Goal: Task Accomplishment & Management: Manage account settings

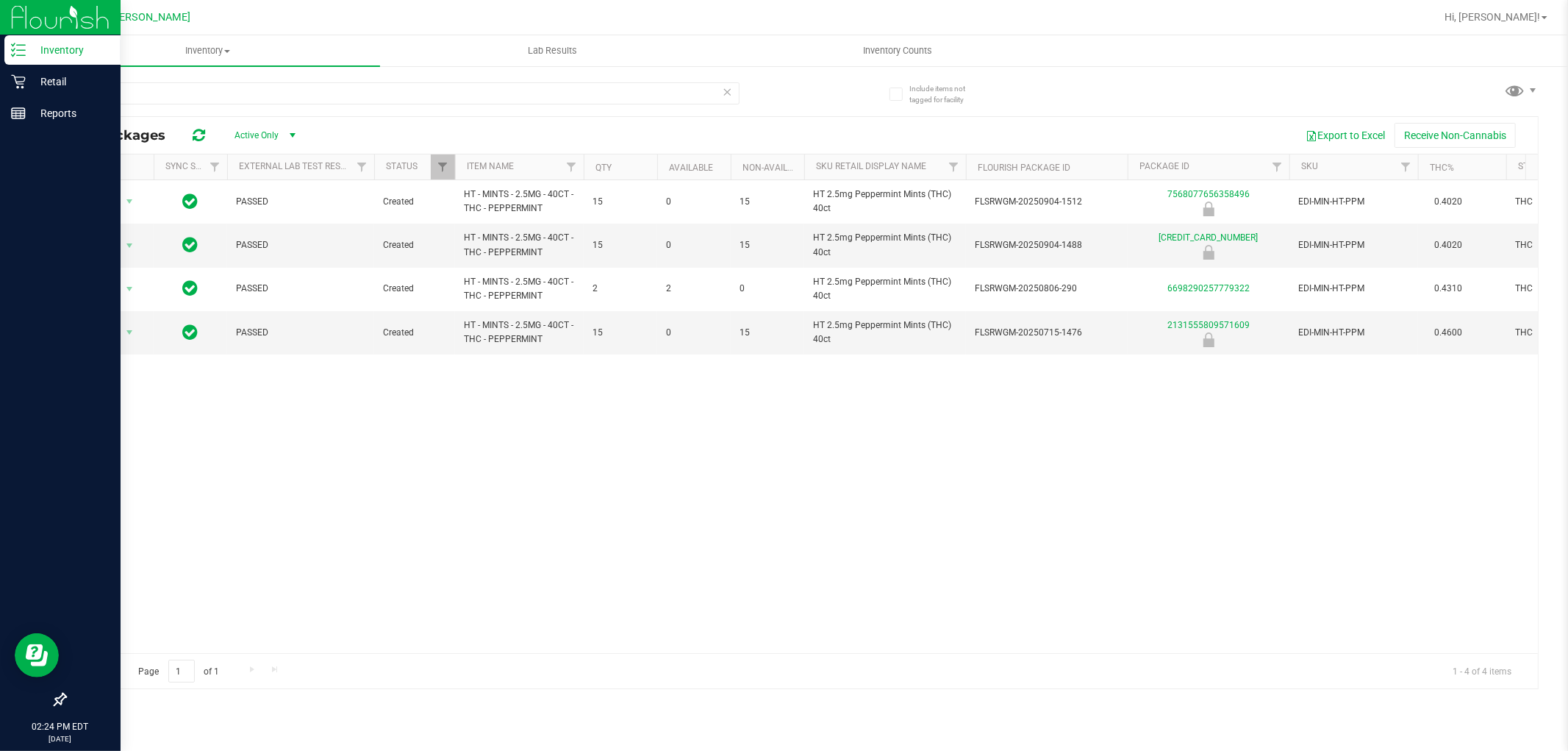
click at [24, 50] on line at bounding box center [21, 50] width 8 height 0
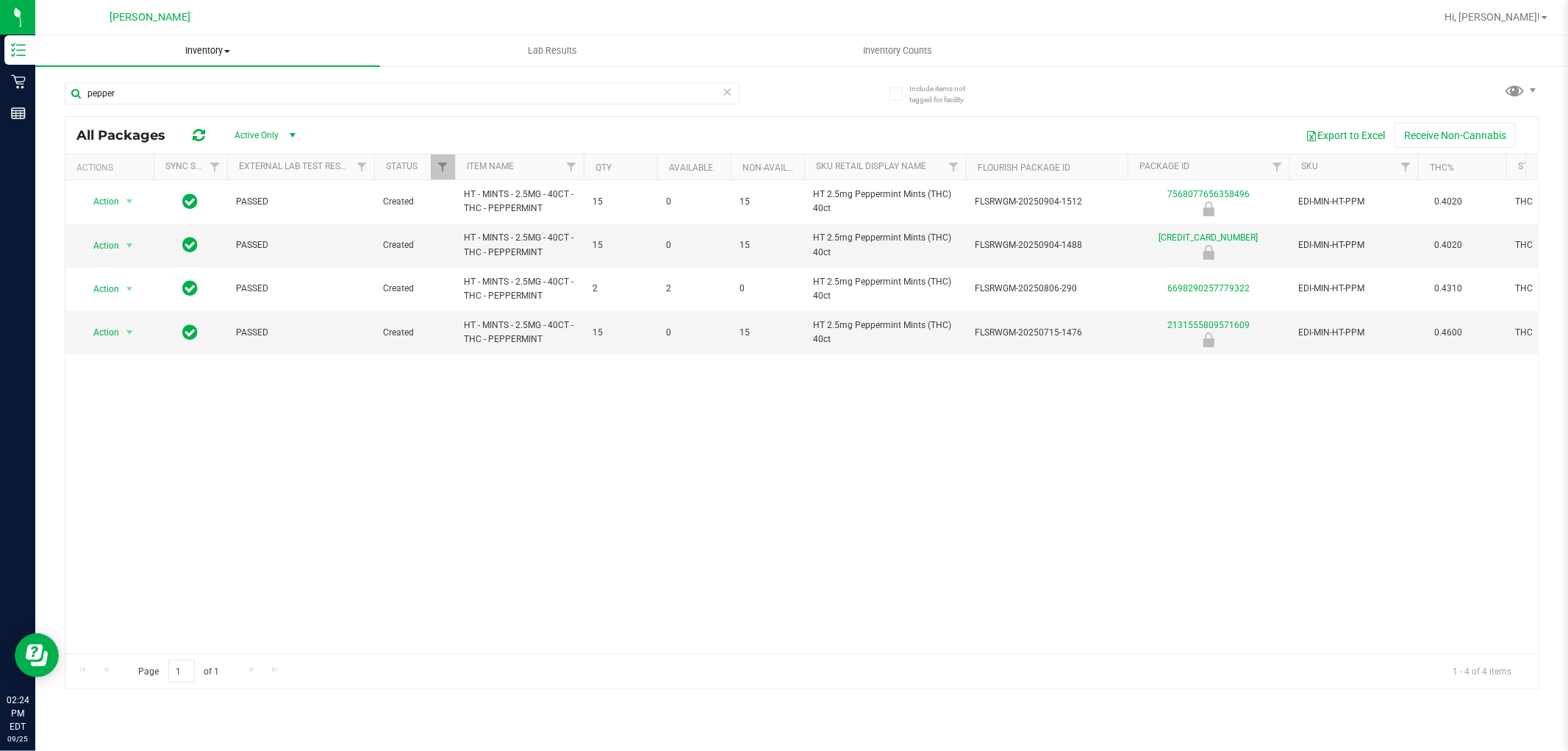
click at [203, 57] on uib-tab-heading "Inventory All packages All inventory Waste log" at bounding box center [208, 51] width 345 height 30
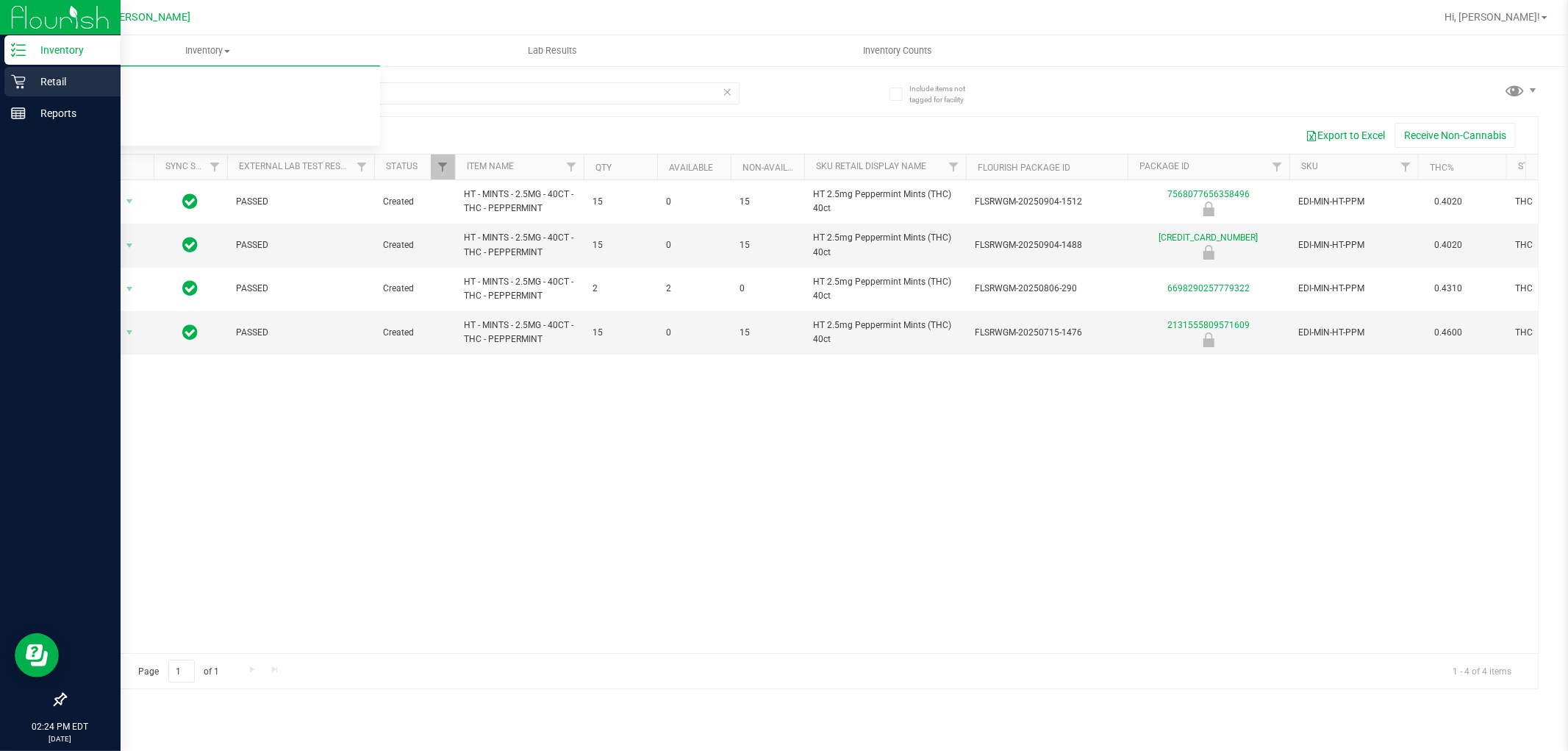
click at [11, 77] on icon at bounding box center [18, 82] width 14 height 14
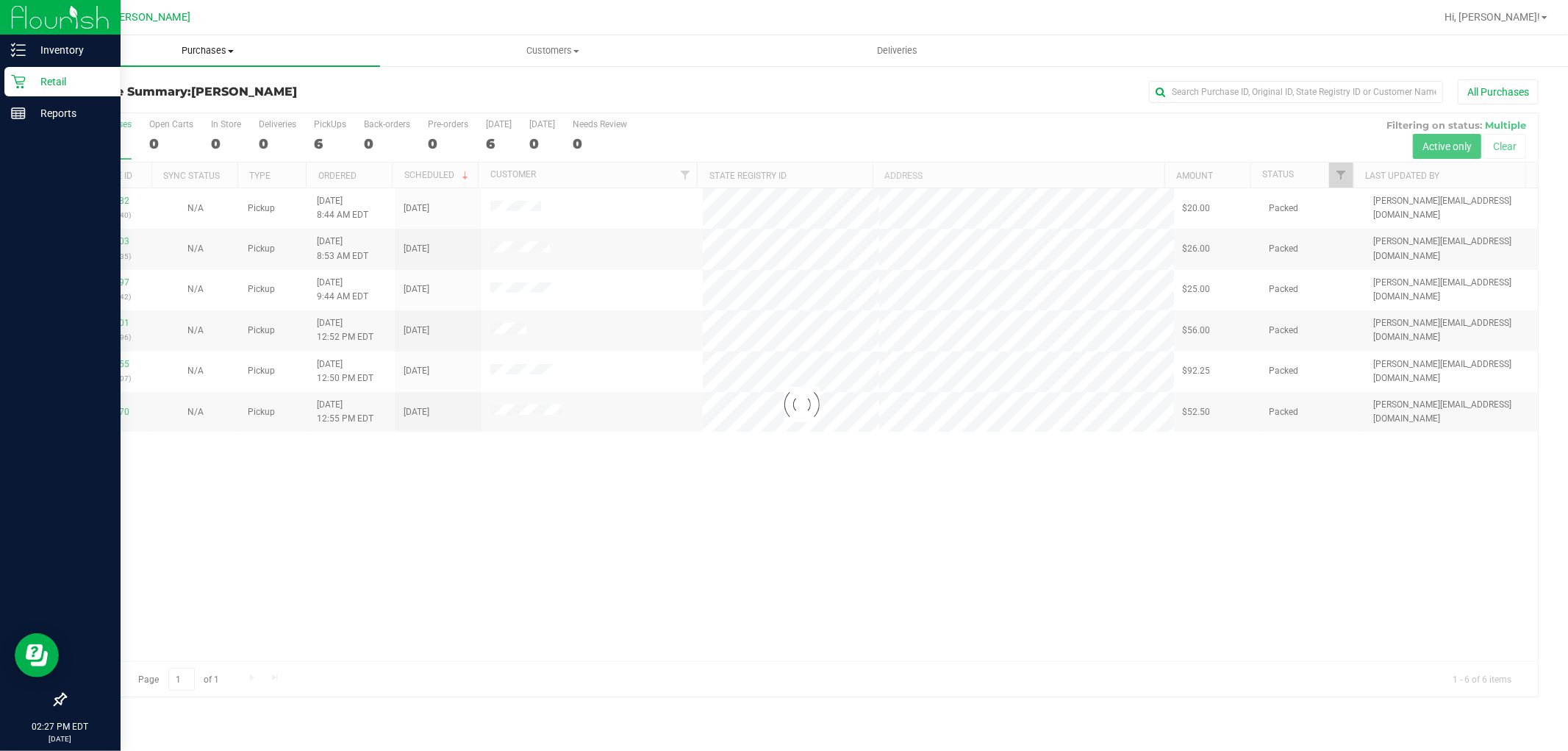
click at [216, 48] on span "Purchases" at bounding box center [208, 51] width 345 height 13
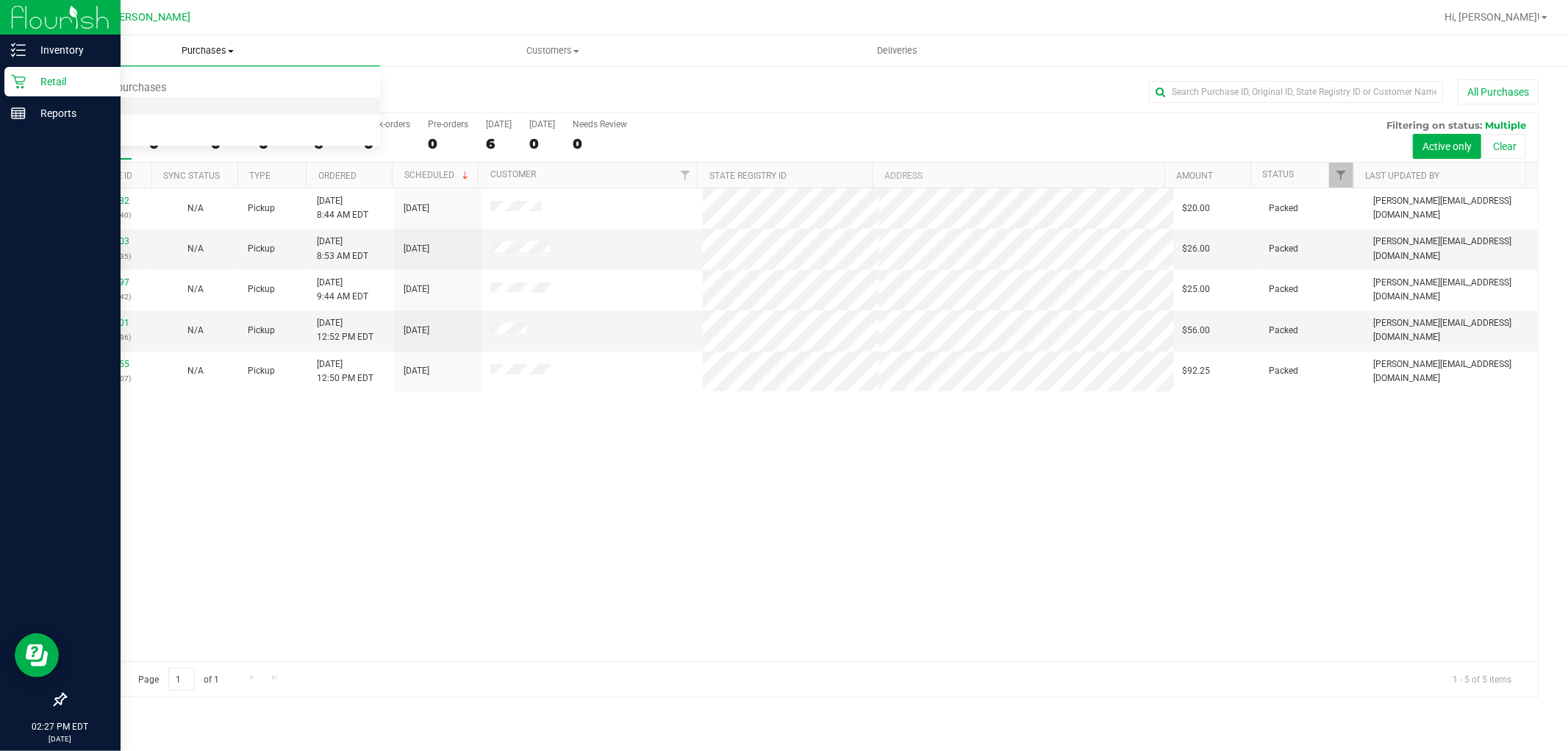
click at [201, 100] on li "Fulfillment" at bounding box center [208, 107] width 345 height 18
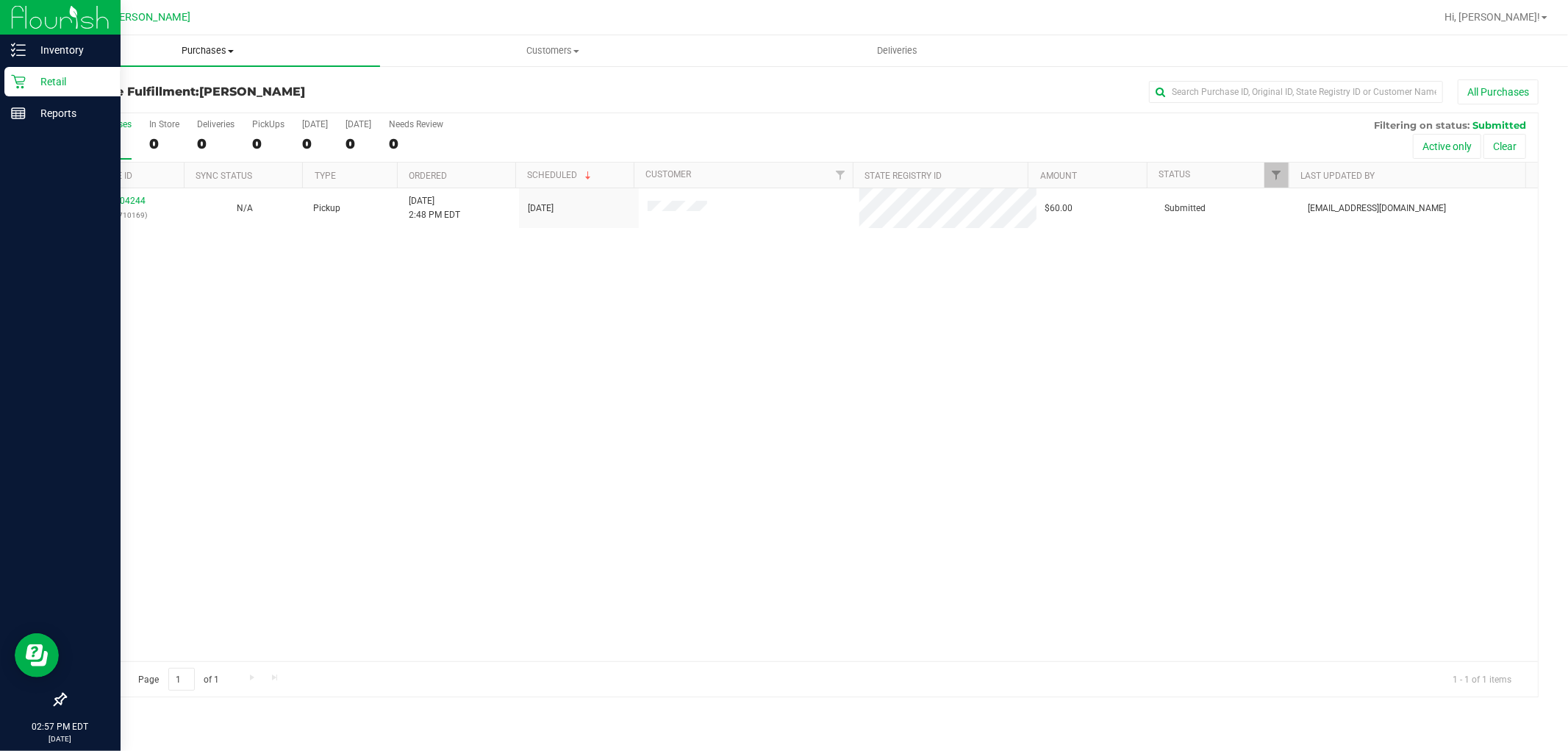
click at [201, 53] on span "Purchases" at bounding box center [208, 51] width 345 height 13
click at [164, 112] on li "Fulfillment" at bounding box center [208, 107] width 345 height 18
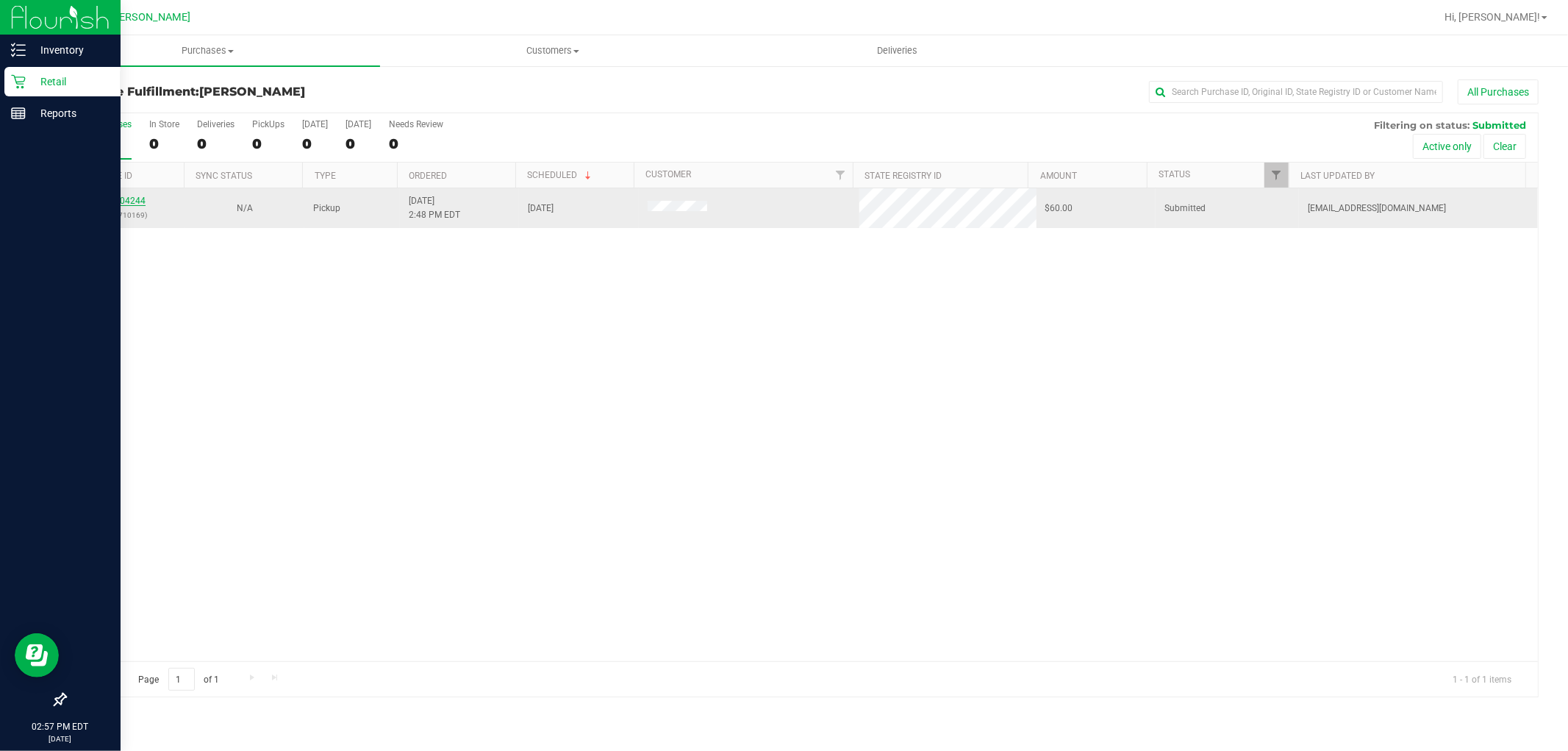
click at [126, 197] on link "12004244" at bounding box center [124, 201] width 41 height 10
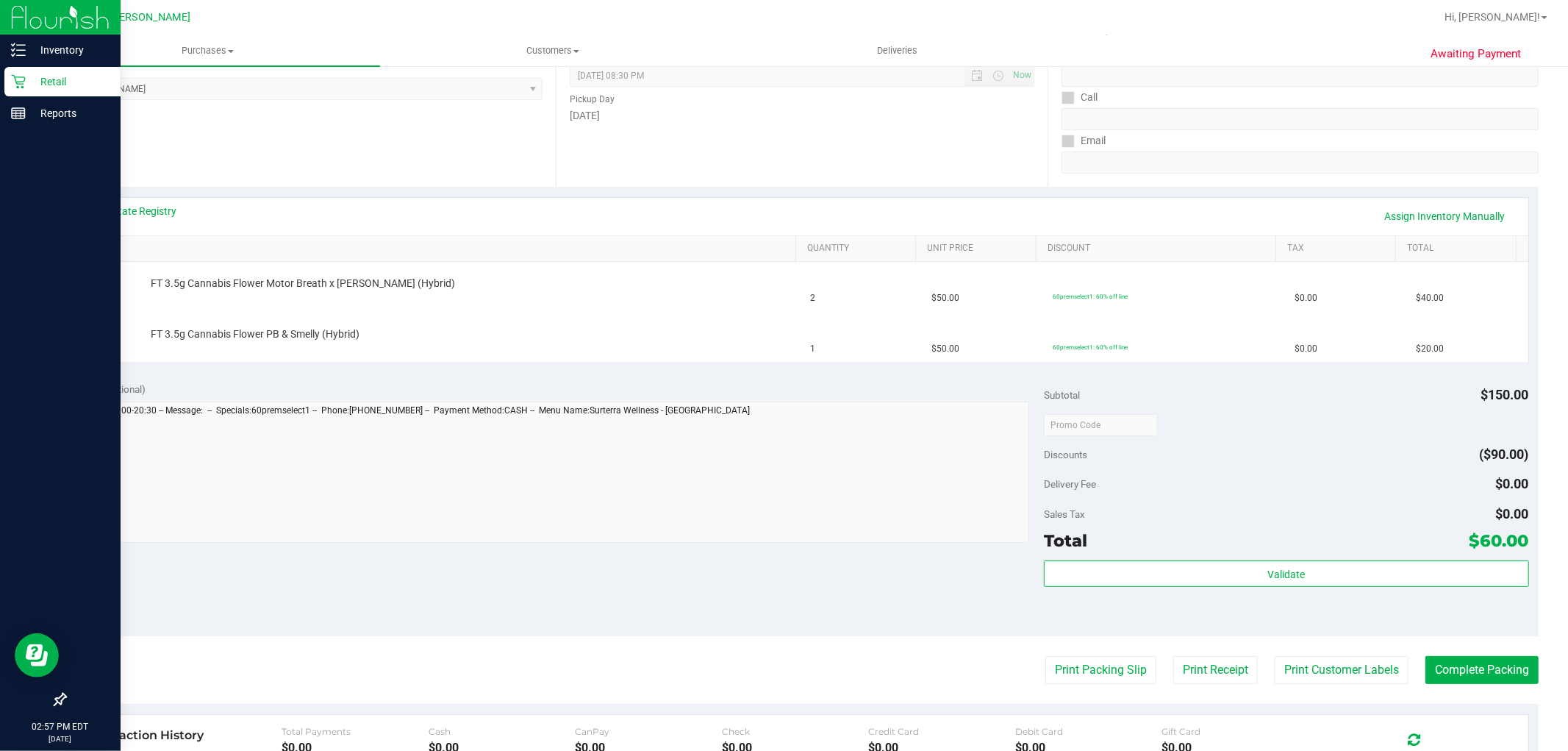
scroll to position [245, 0]
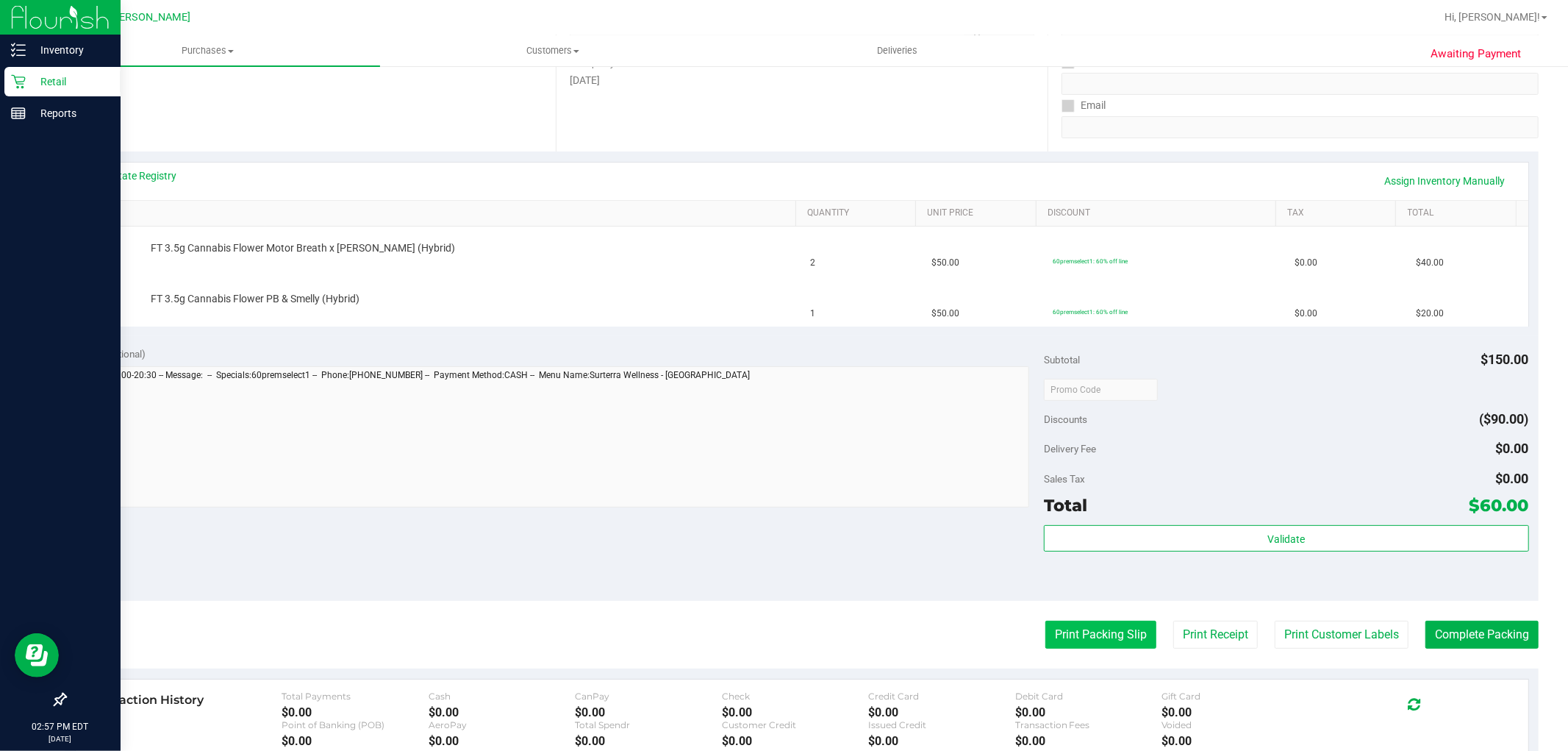
click at [1100, 623] on button "Print Packing Slip" at bounding box center [1100, 635] width 111 height 28
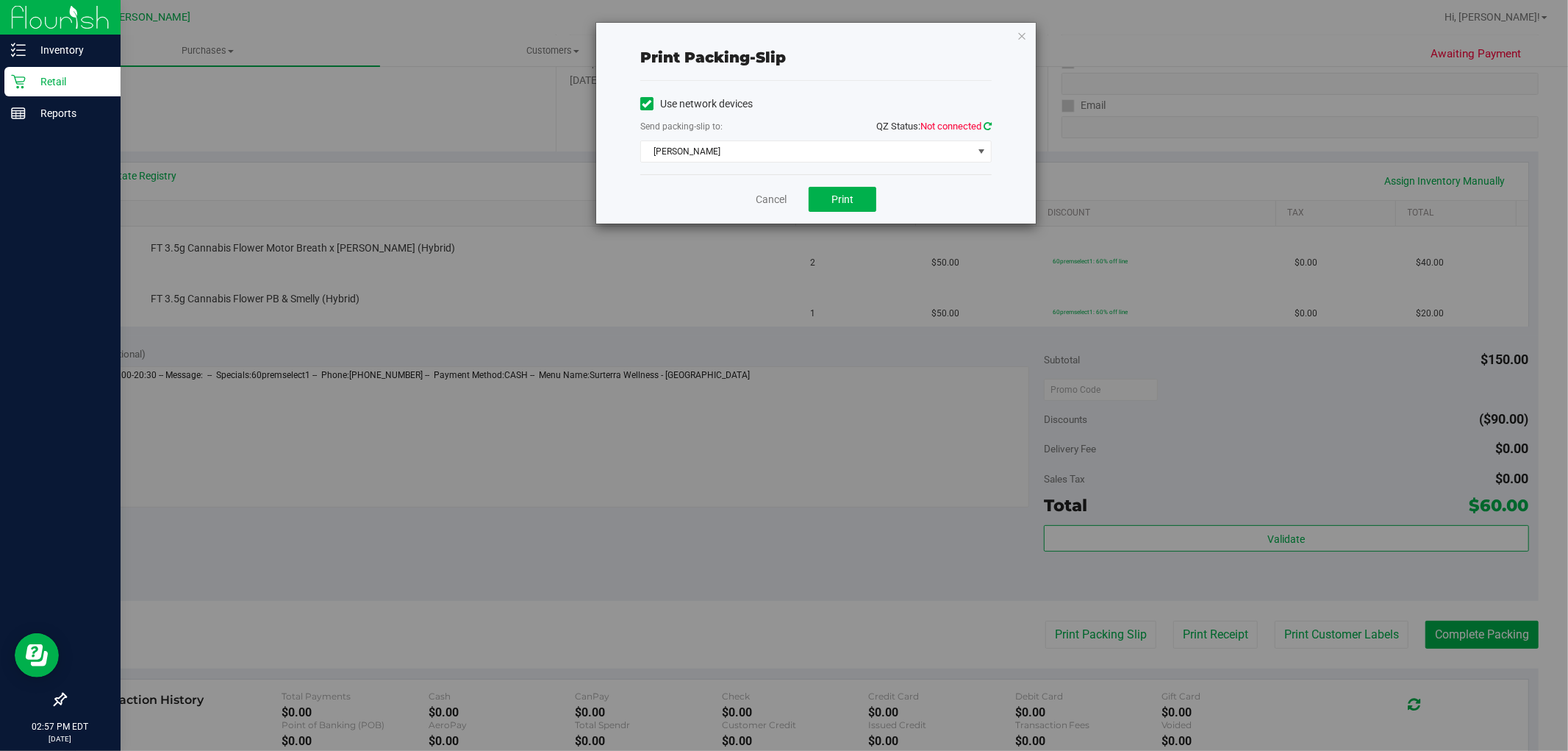
click at [986, 123] on icon at bounding box center [987, 126] width 8 height 10
click at [859, 201] on button "Print" at bounding box center [842, 199] width 67 height 25
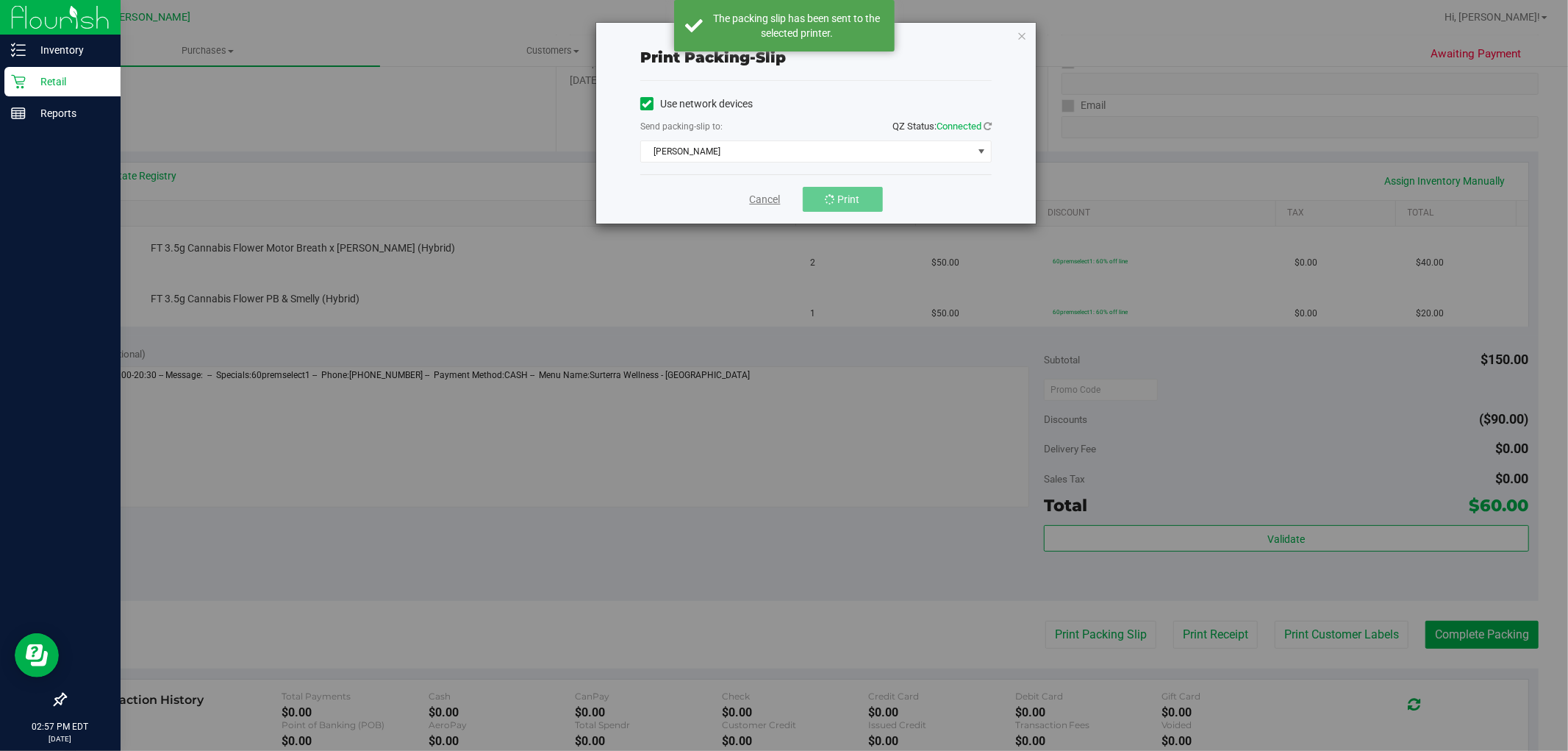
click at [769, 201] on link "Cancel" at bounding box center [765, 199] width 30 height 15
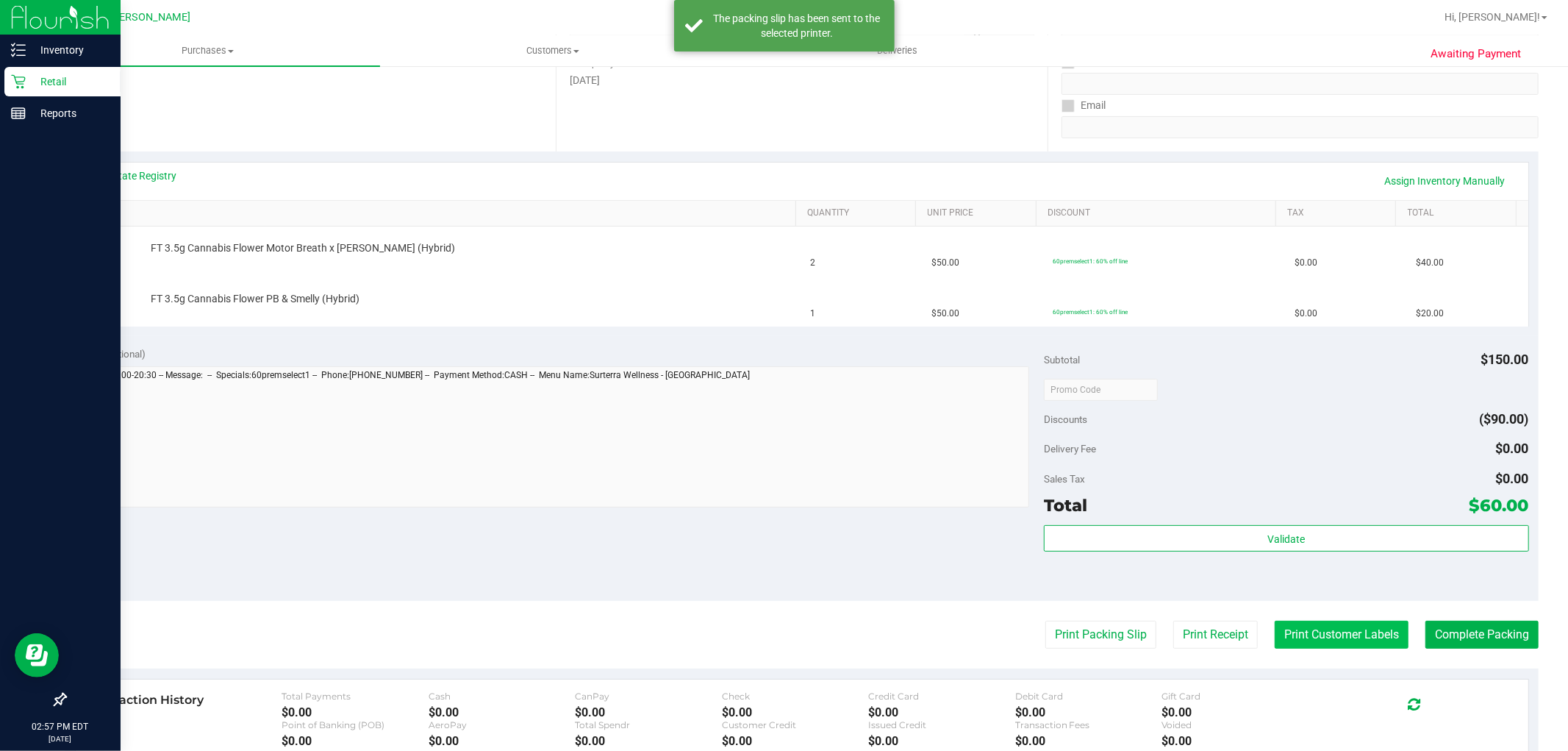
click at [1290, 643] on button "Print Customer Labels" at bounding box center [1341, 635] width 134 height 28
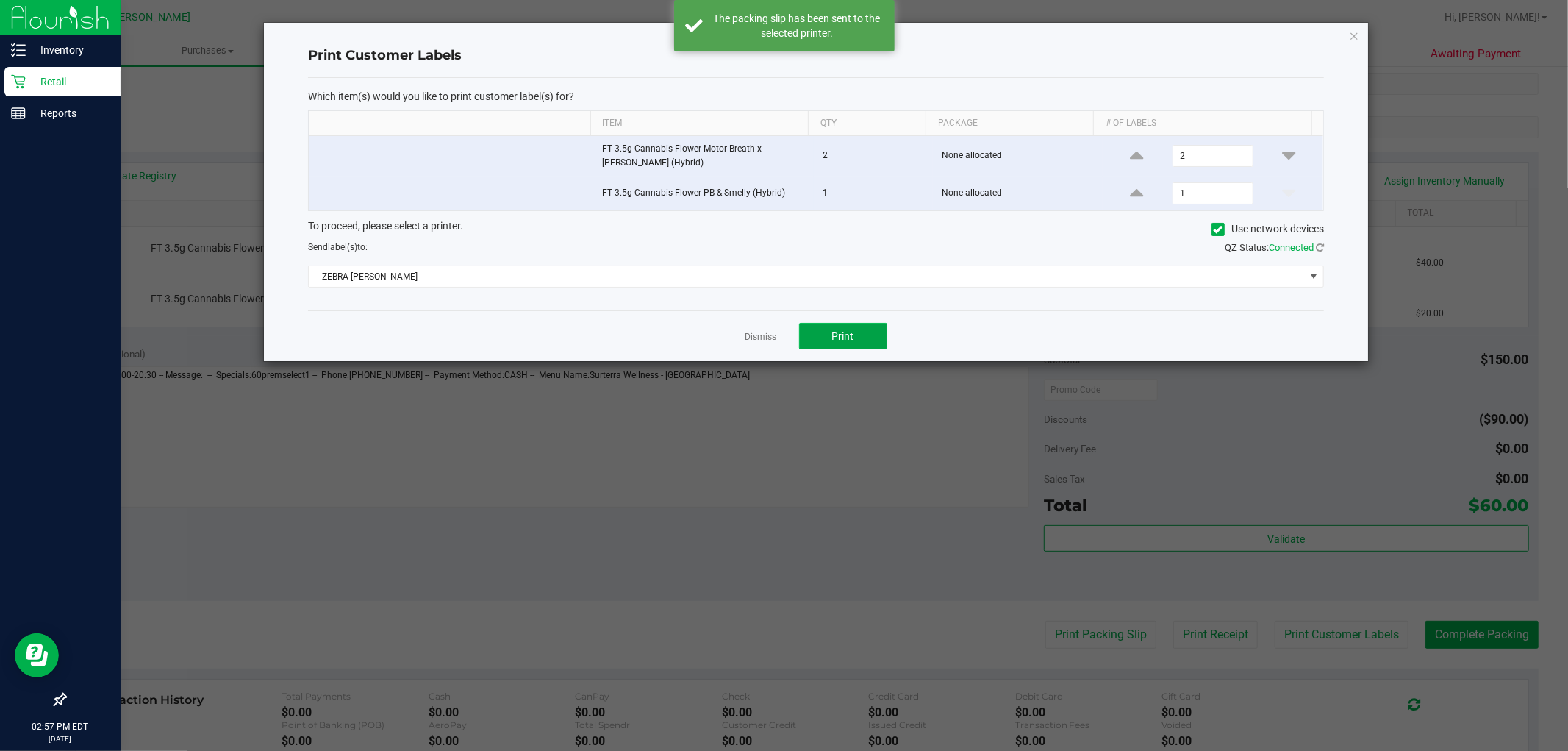
click at [816, 341] on button "Print" at bounding box center [843, 335] width 88 height 26
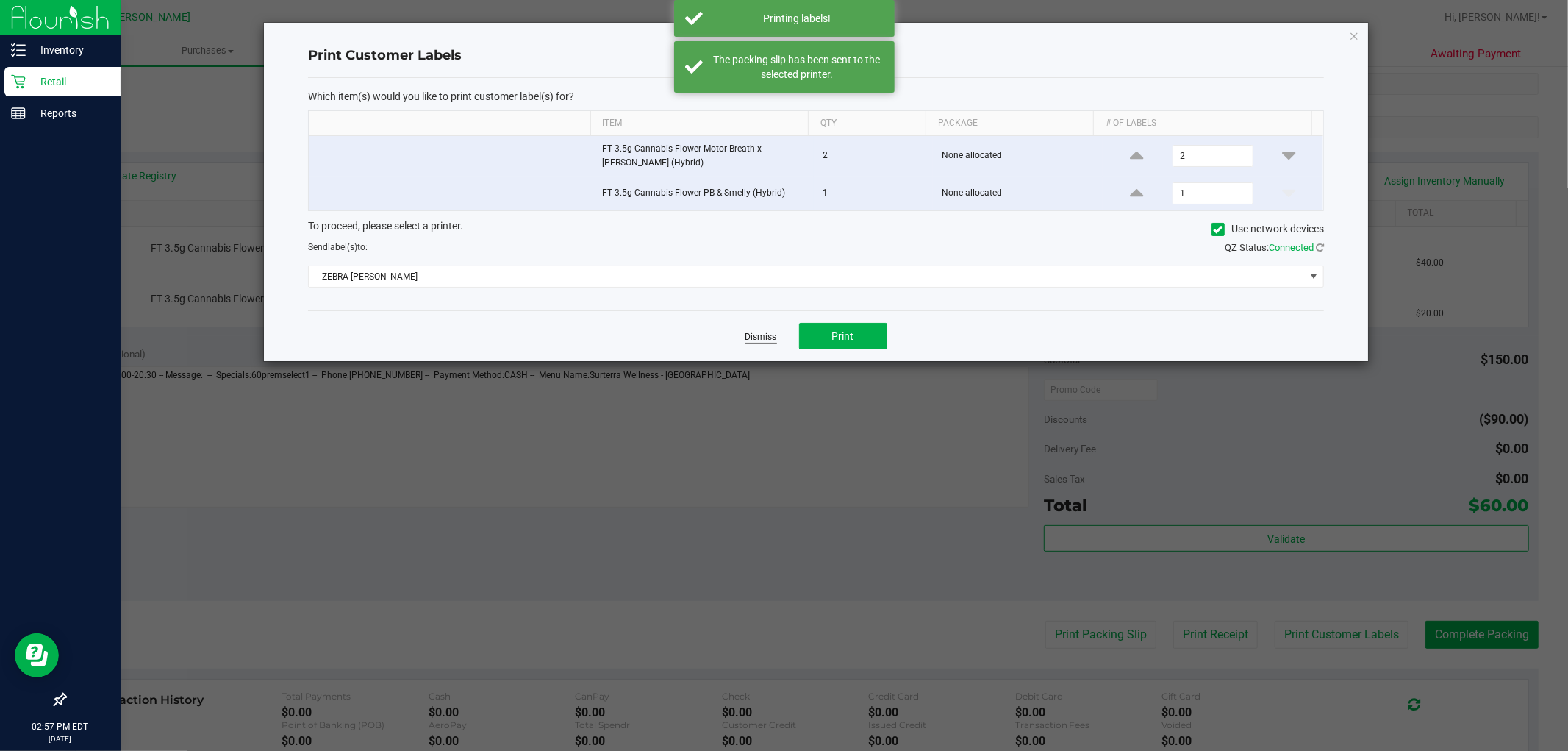
click at [757, 339] on link "Dismiss" at bounding box center [760, 337] width 31 height 13
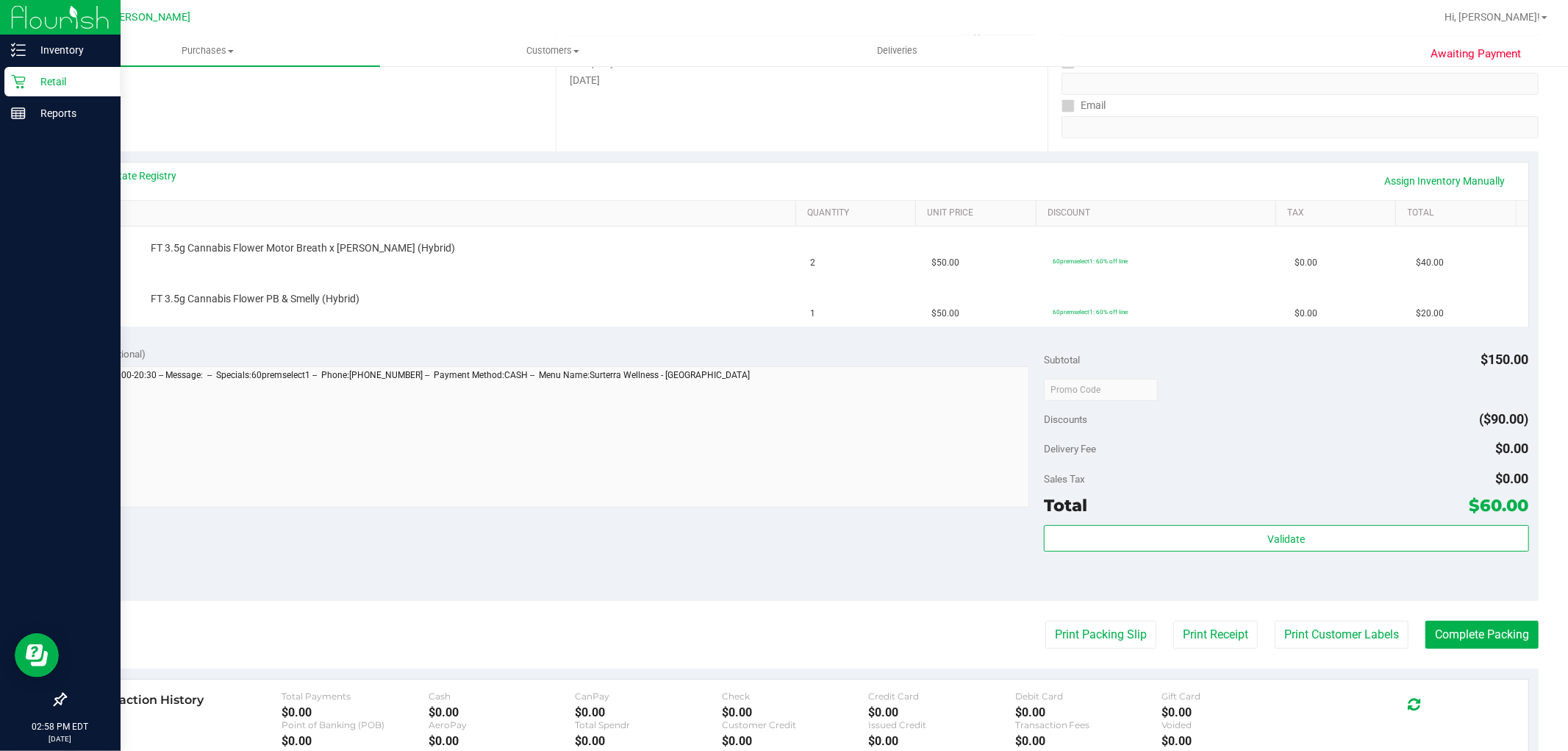
click at [841, 359] on div "Notes (optional)" at bounding box center [559, 354] width 970 height 14
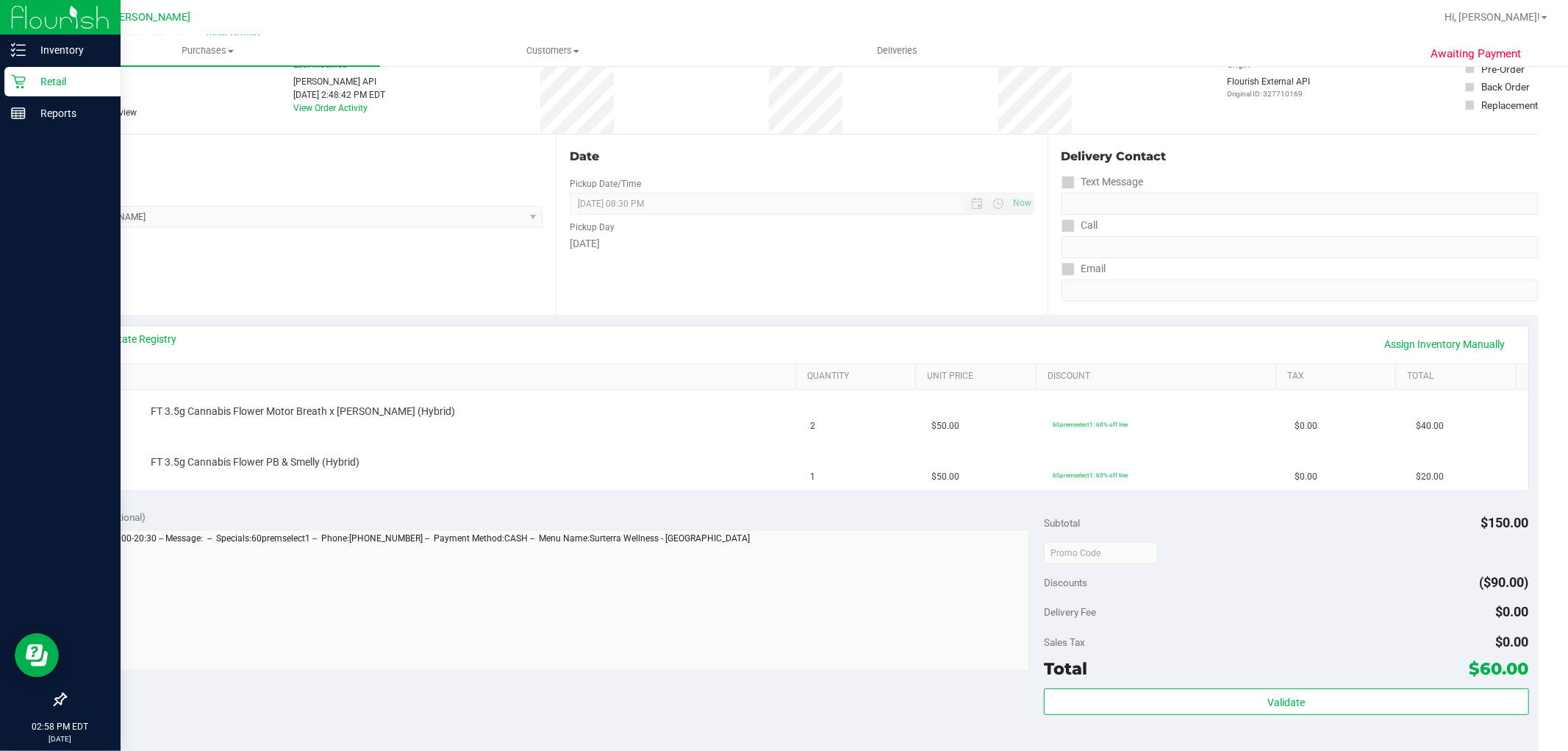
scroll to position [0, 0]
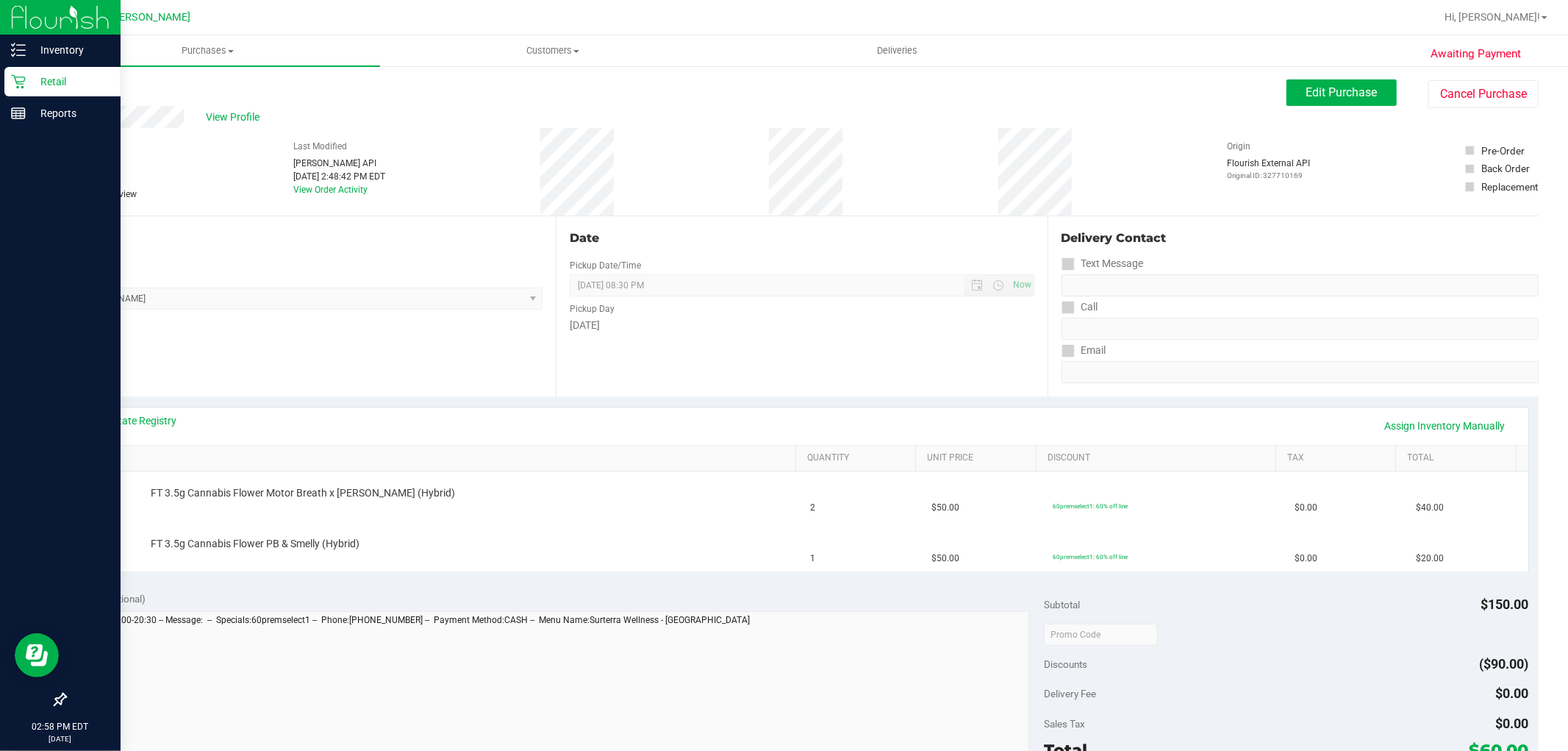
click at [76, 84] on link "Back" at bounding box center [75, 88] width 22 height 10
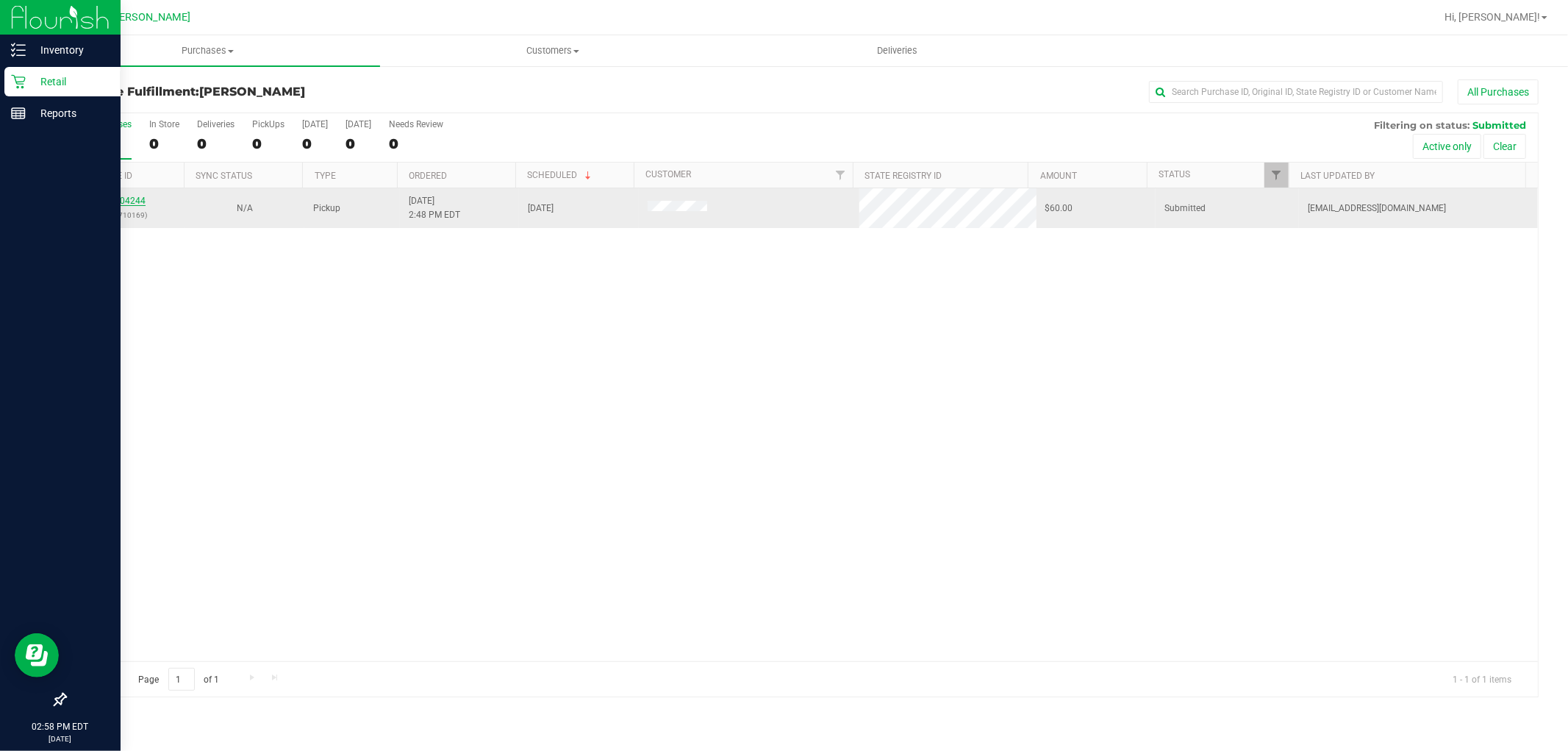
click at [107, 197] on link "12004244" at bounding box center [124, 201] width 41 height 10
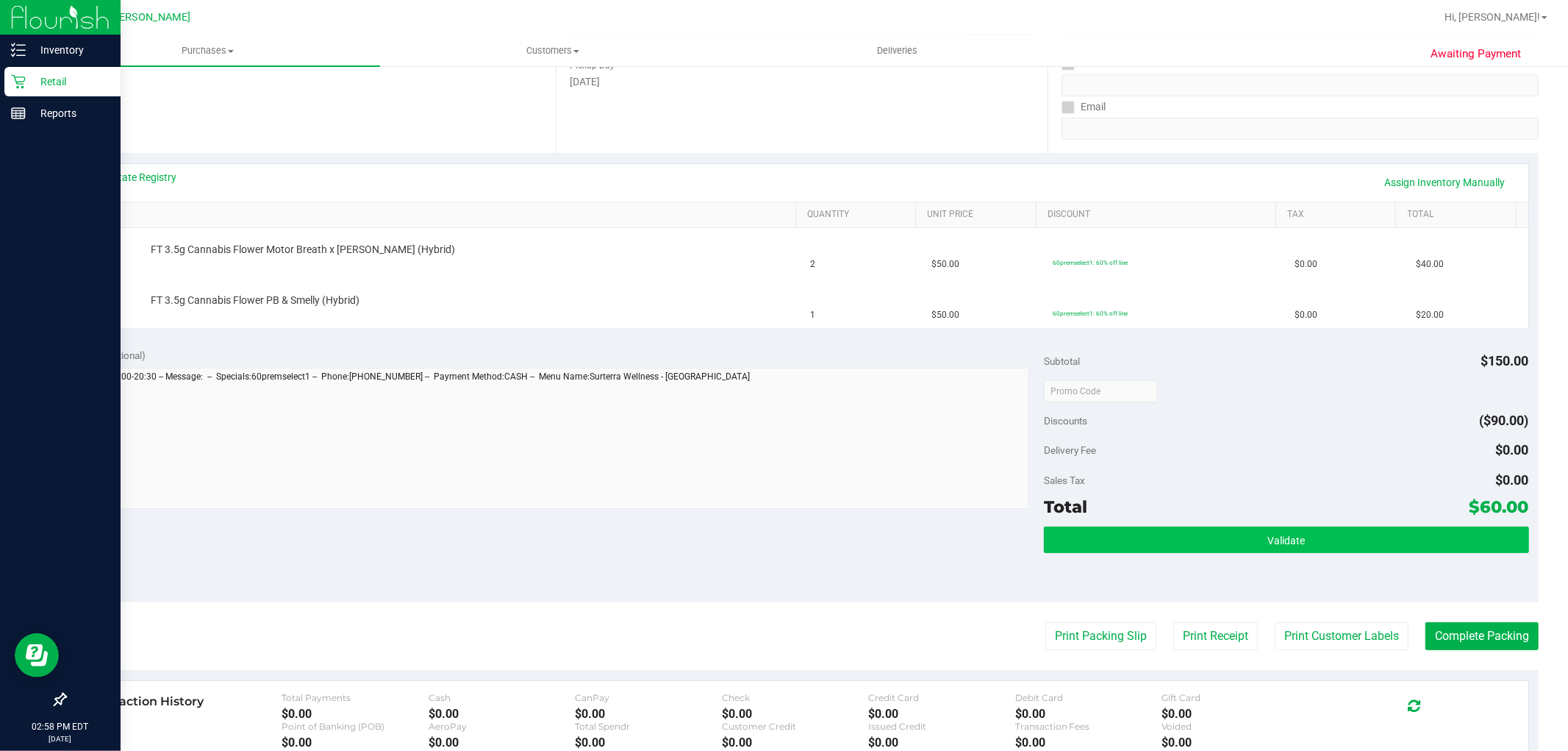
scroll to position [245, 0]
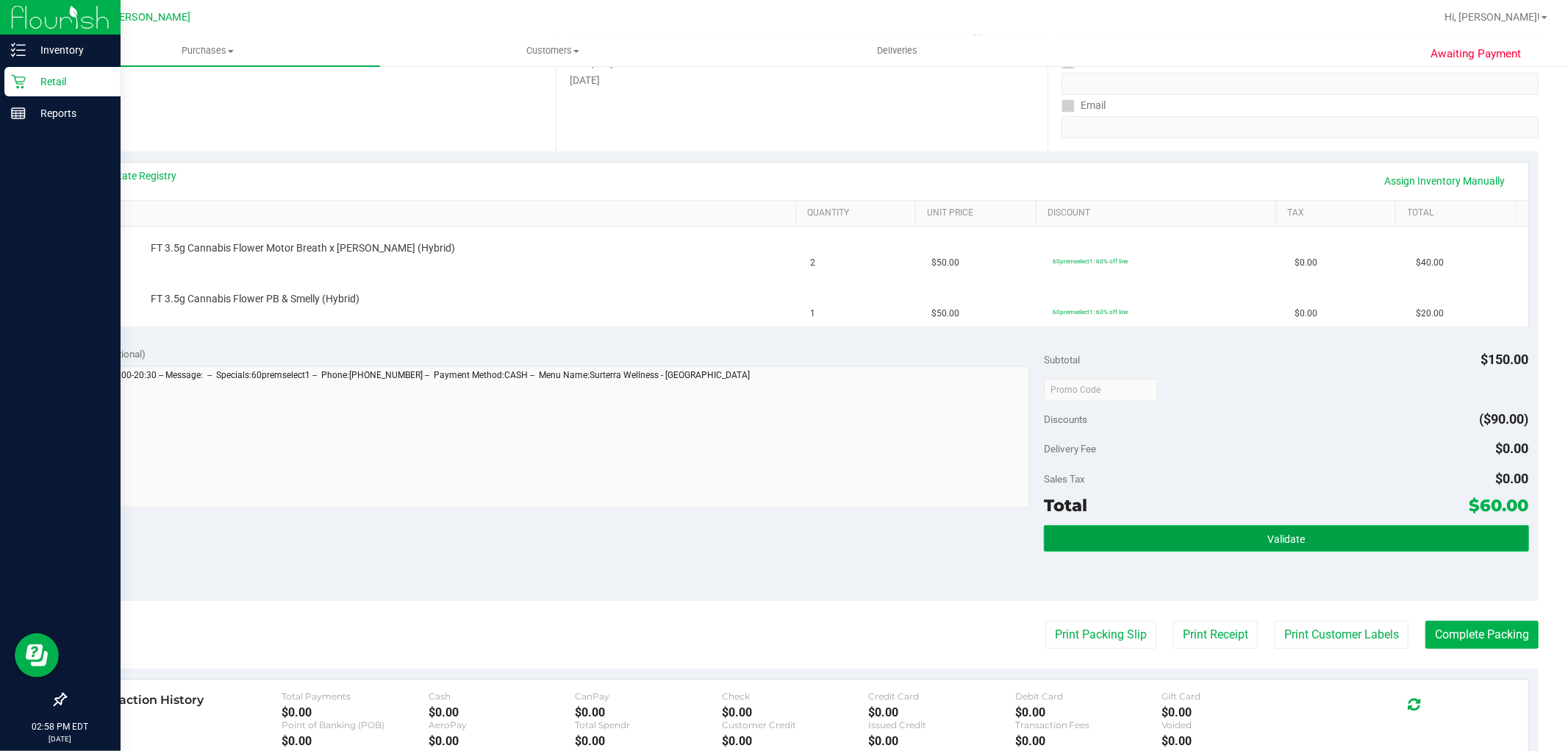
click at [1232, 537] on button "Validate" at bounding box center [1286, 538] width 484 height 26
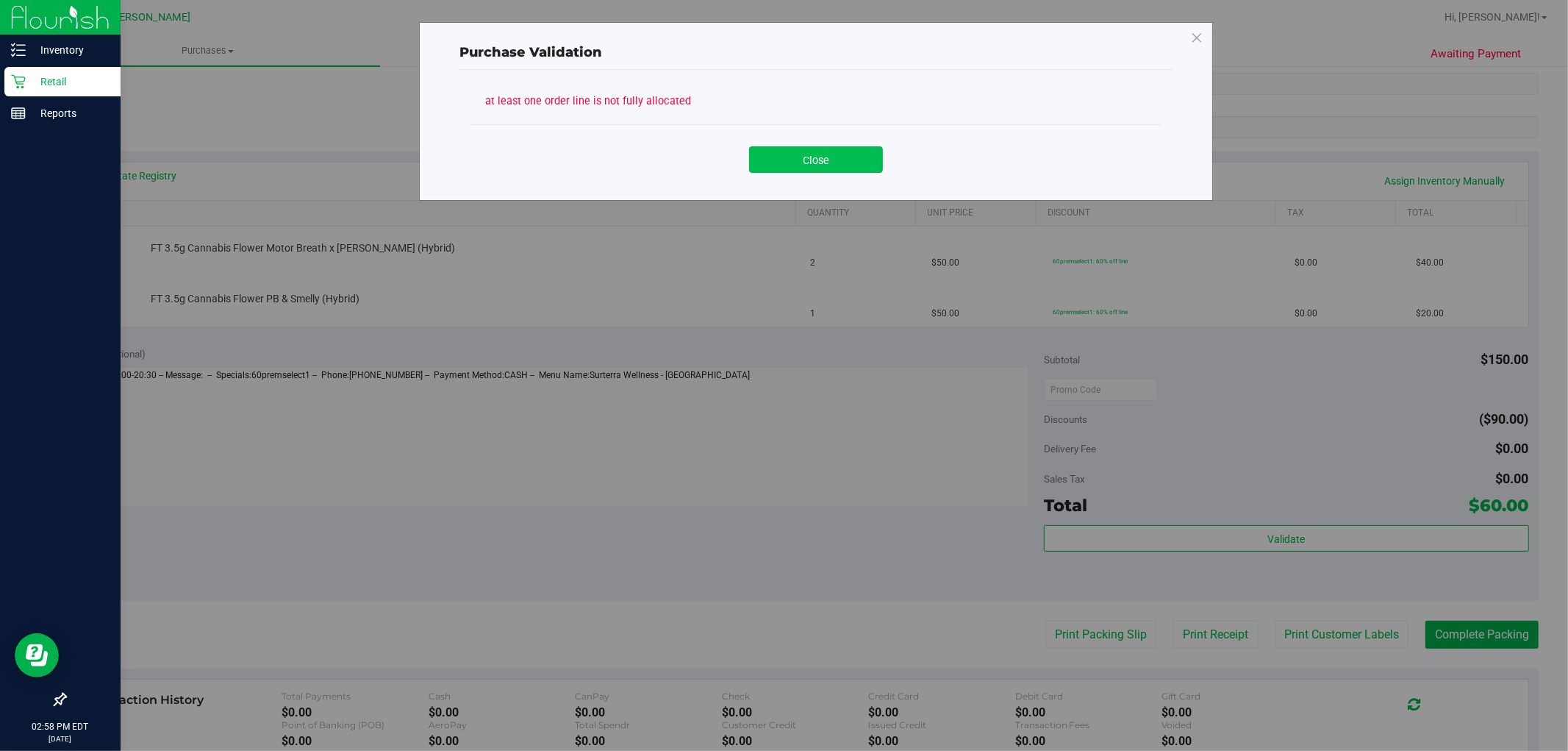
click at [800, 162] on button "Close" at bounding box center [816, 159] width 134 height 26
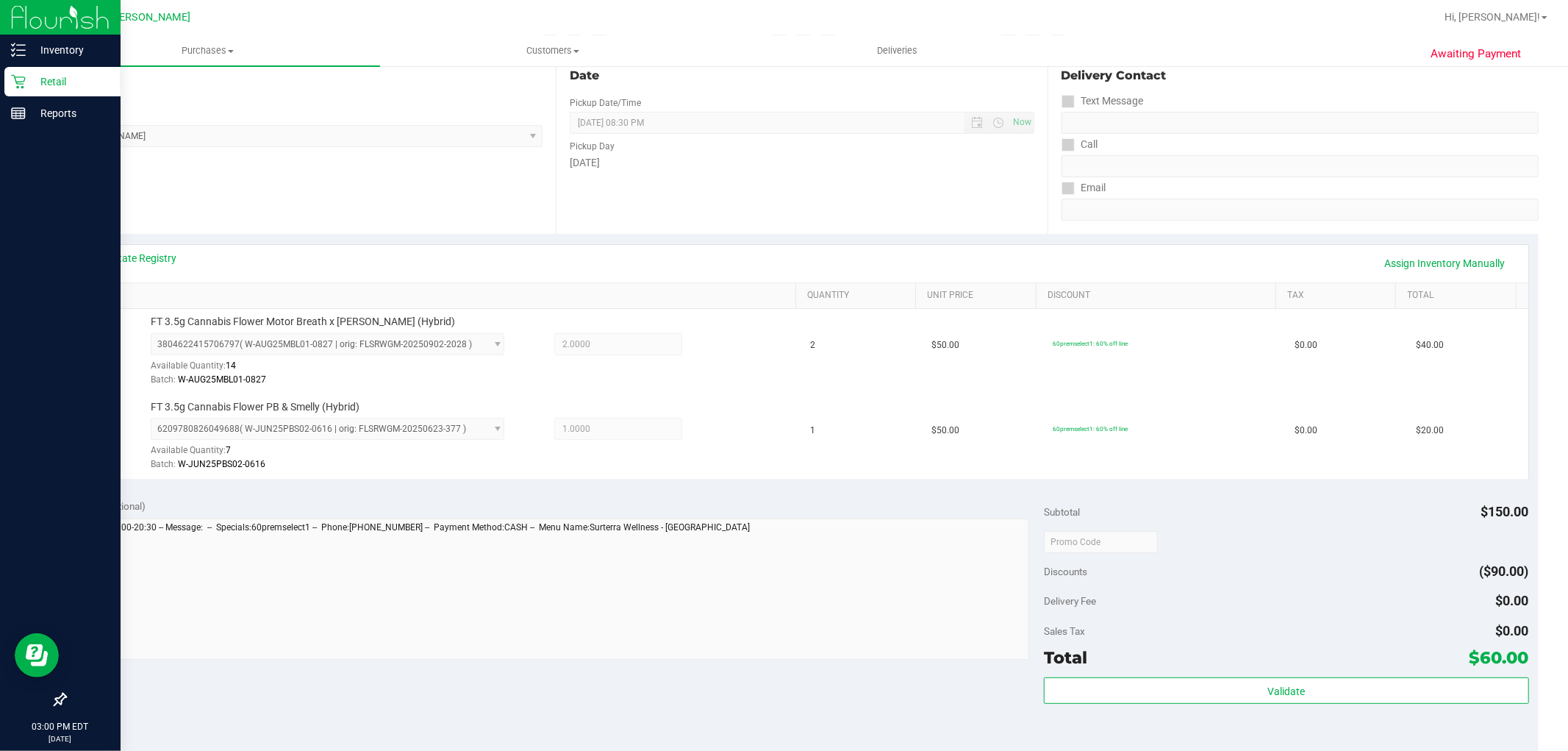
scroll to position [163, 0]
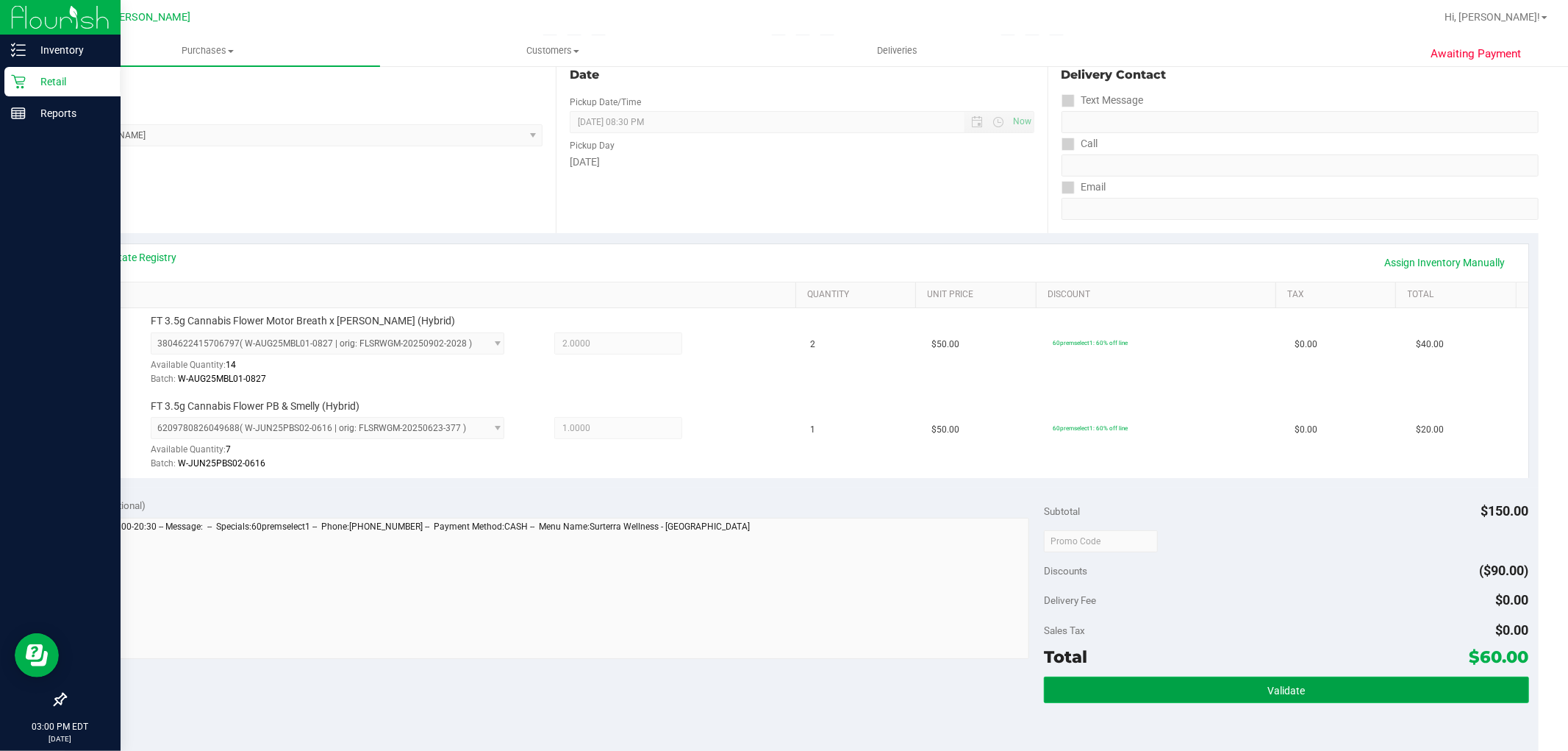
click at [1235, 684] on button "Validate" at bounding box center [1286, 689] width 484 height 26
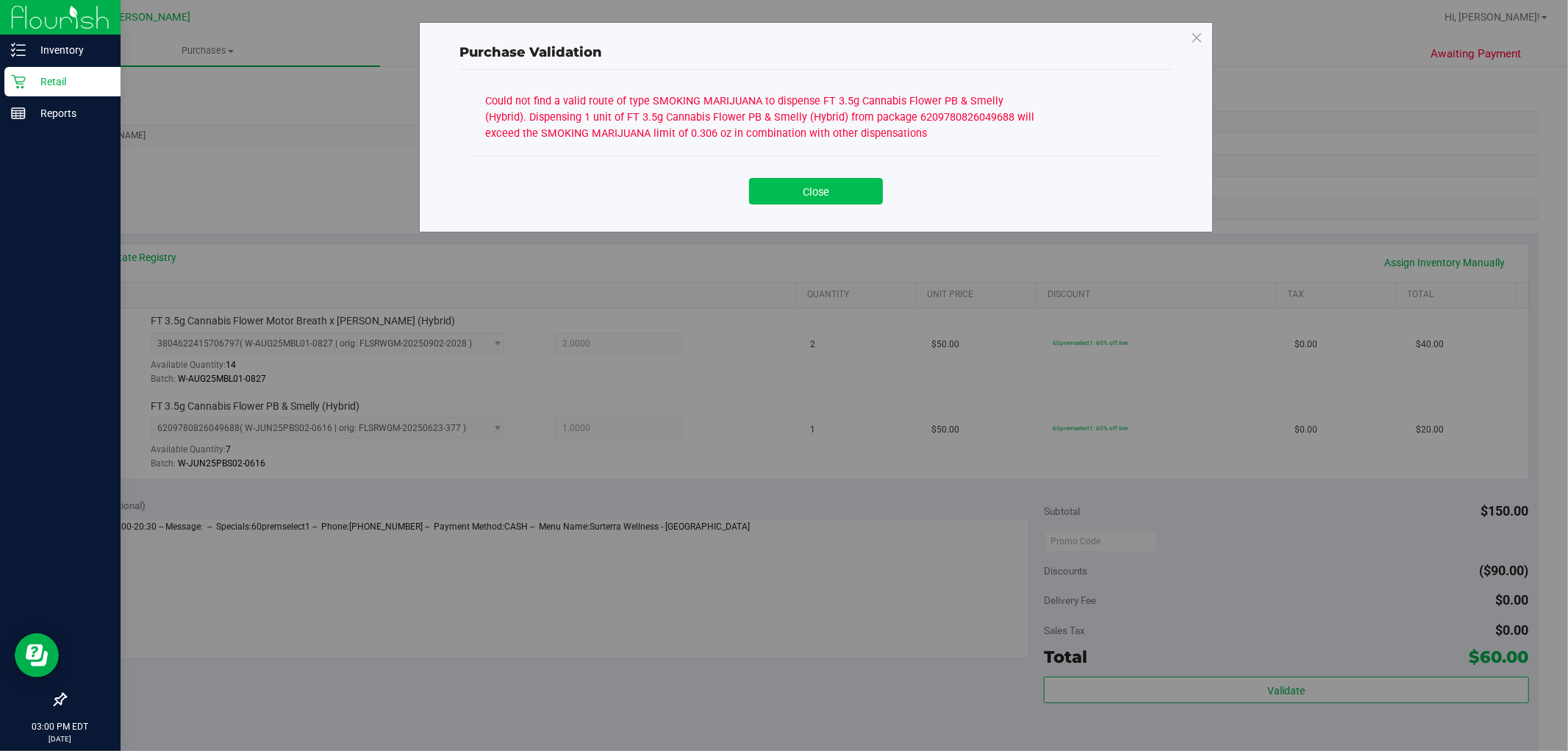
click at [841, 185] on button "Close" at bounding box center [816, 191] width 134 height 26
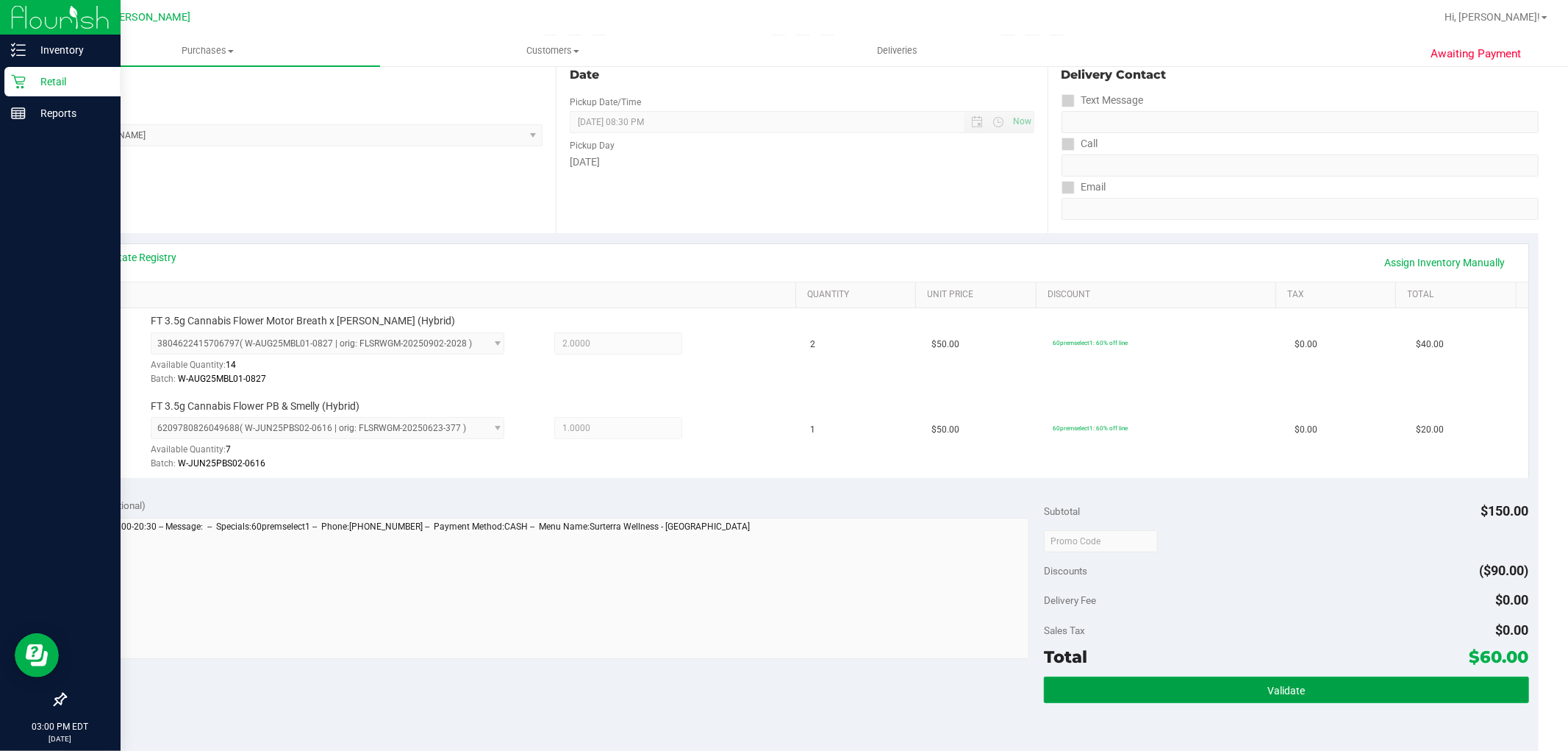
click at [1230, 697] on button "Validate" at bounding box center [1286, 689] width 484 height 26
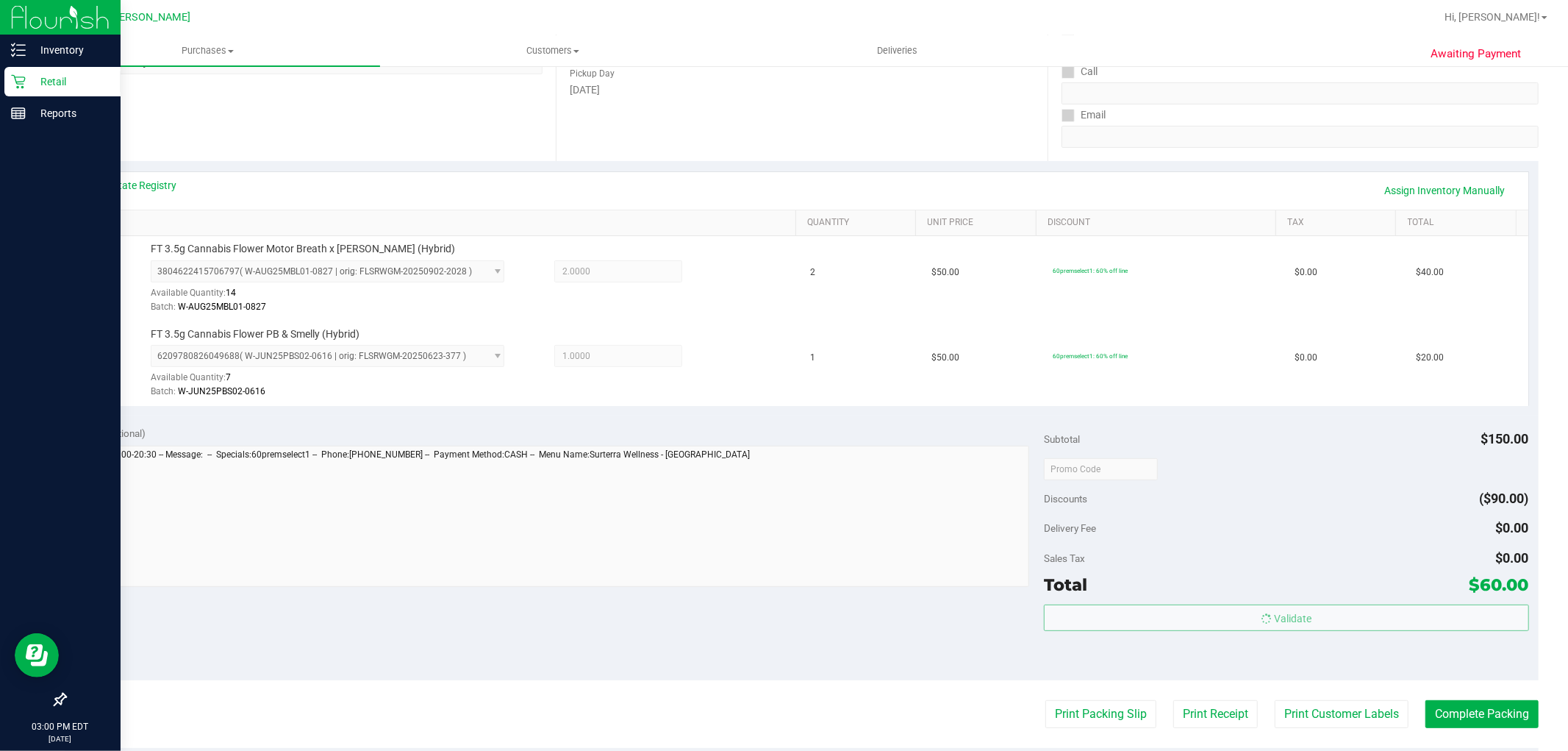
scroll to position [245, 0]
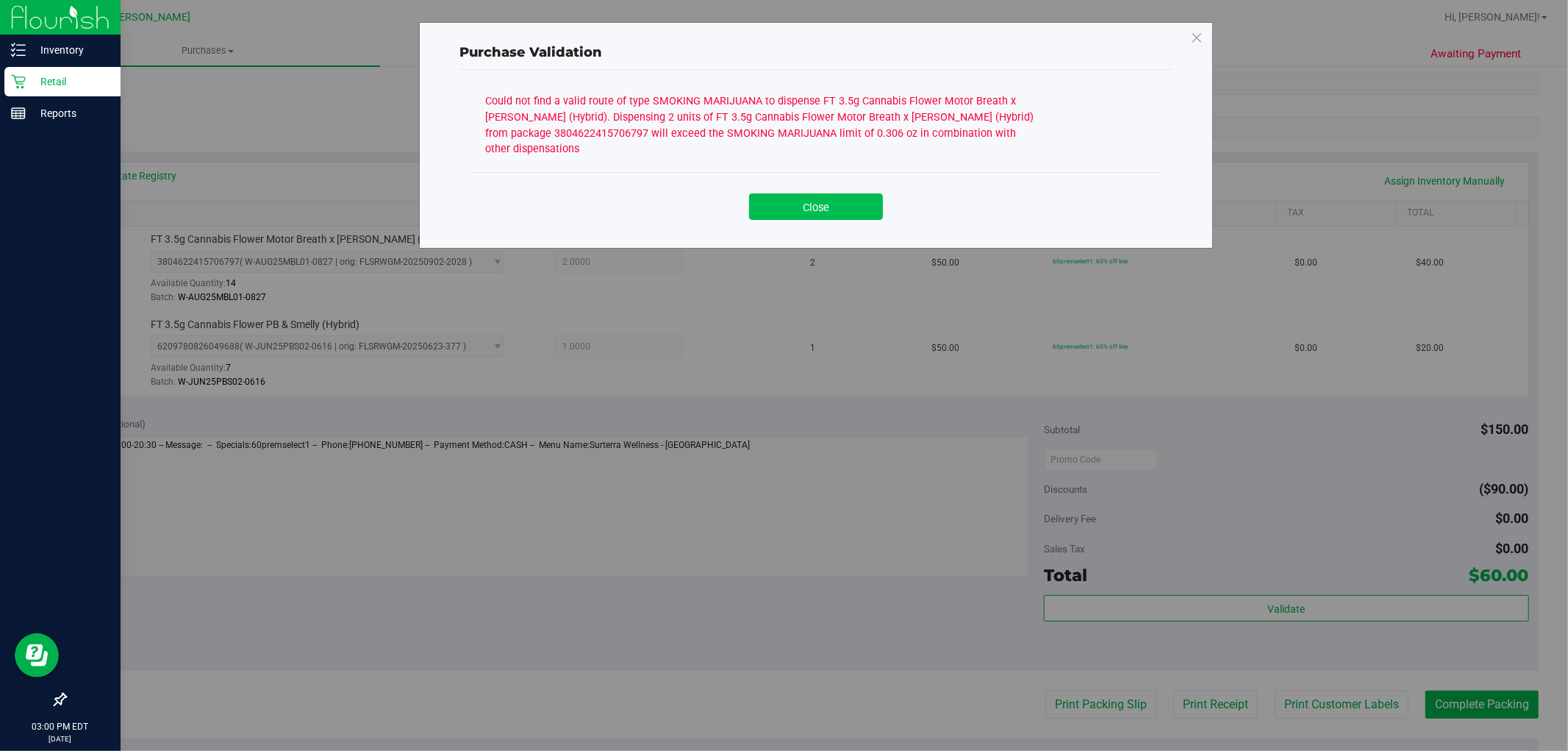
click at [833, 200] on button "Close" at bounding box center [816, 206] width 134 height 26
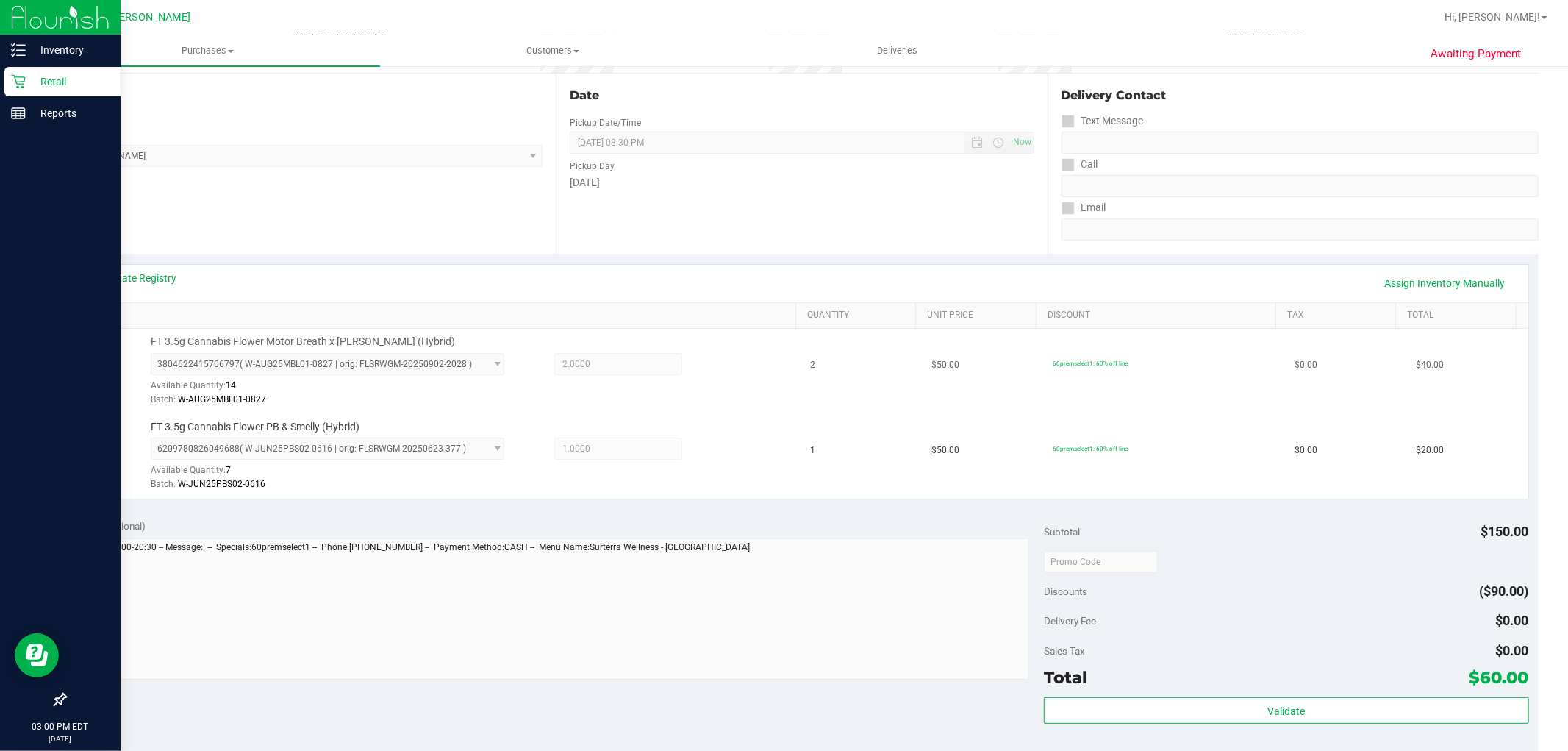
scroll to position [0, 0]
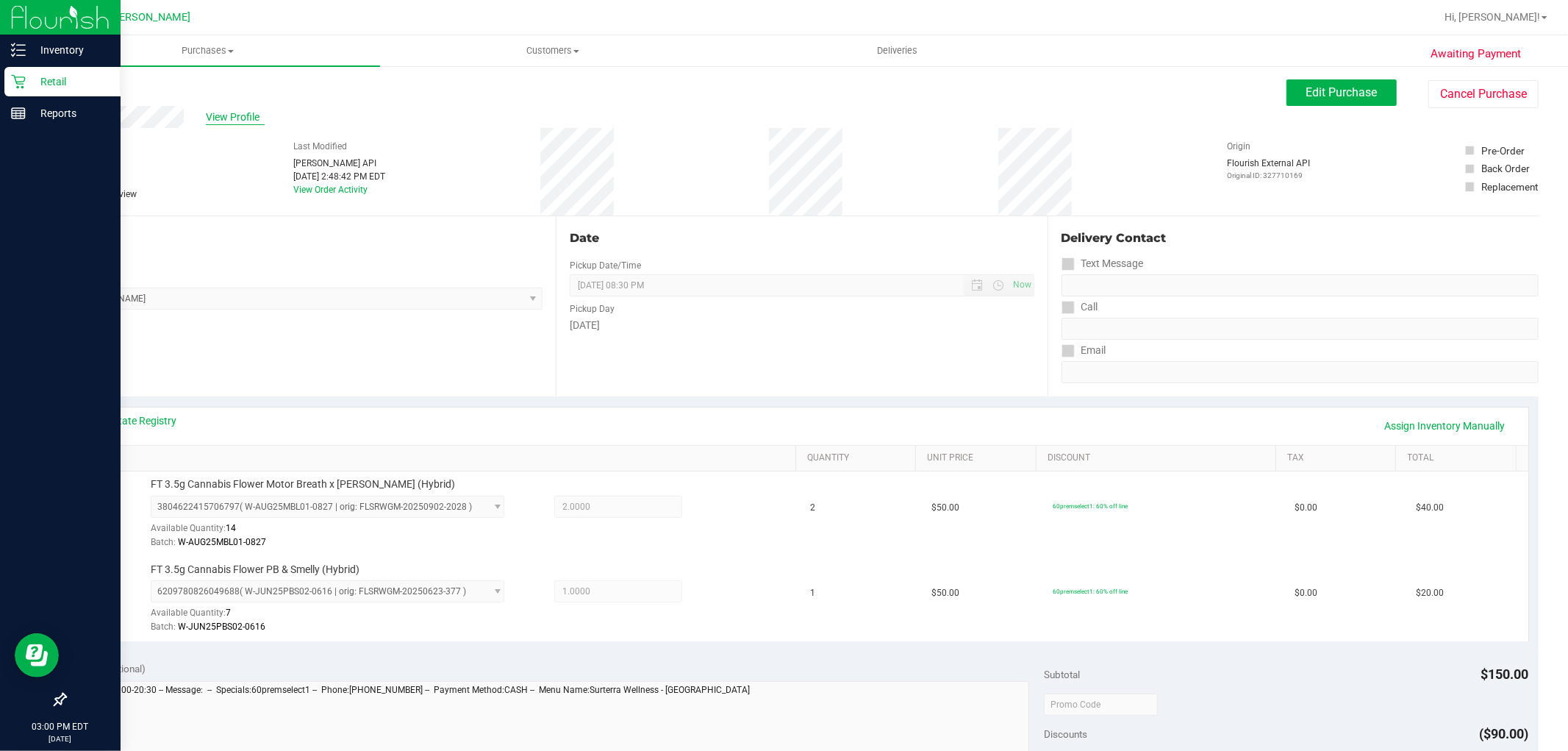
click at [242, 122] on span "View Profile" at bounding box center [235, 117] width 59 height 15
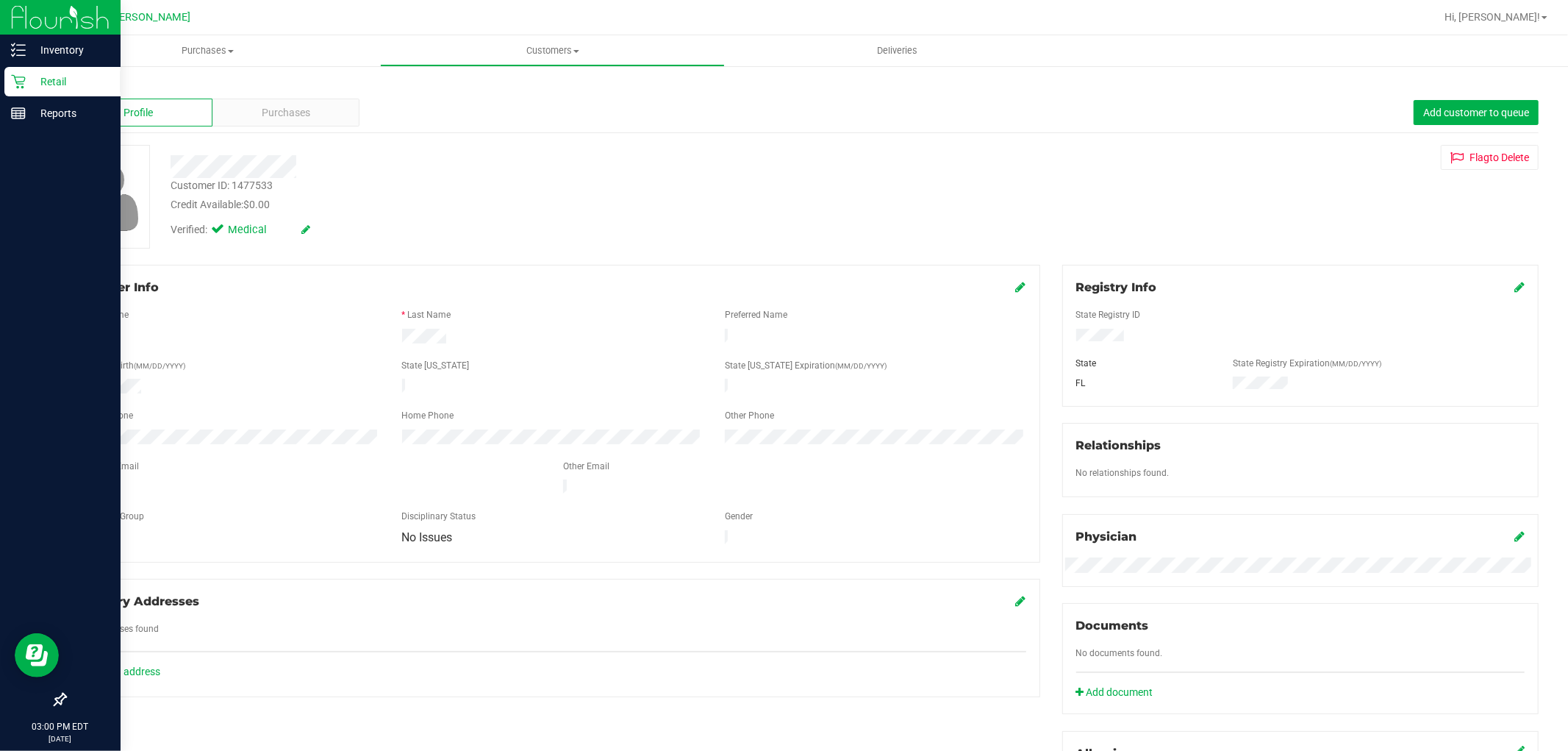
click at [263, 184] on div "Customer ID: 1477533" at bounding box center [221, 185] width 102 height 15
copy div "1477533"
click at [76, 83] on link "Back" at bounding box center [77, 86] width 25 height 10
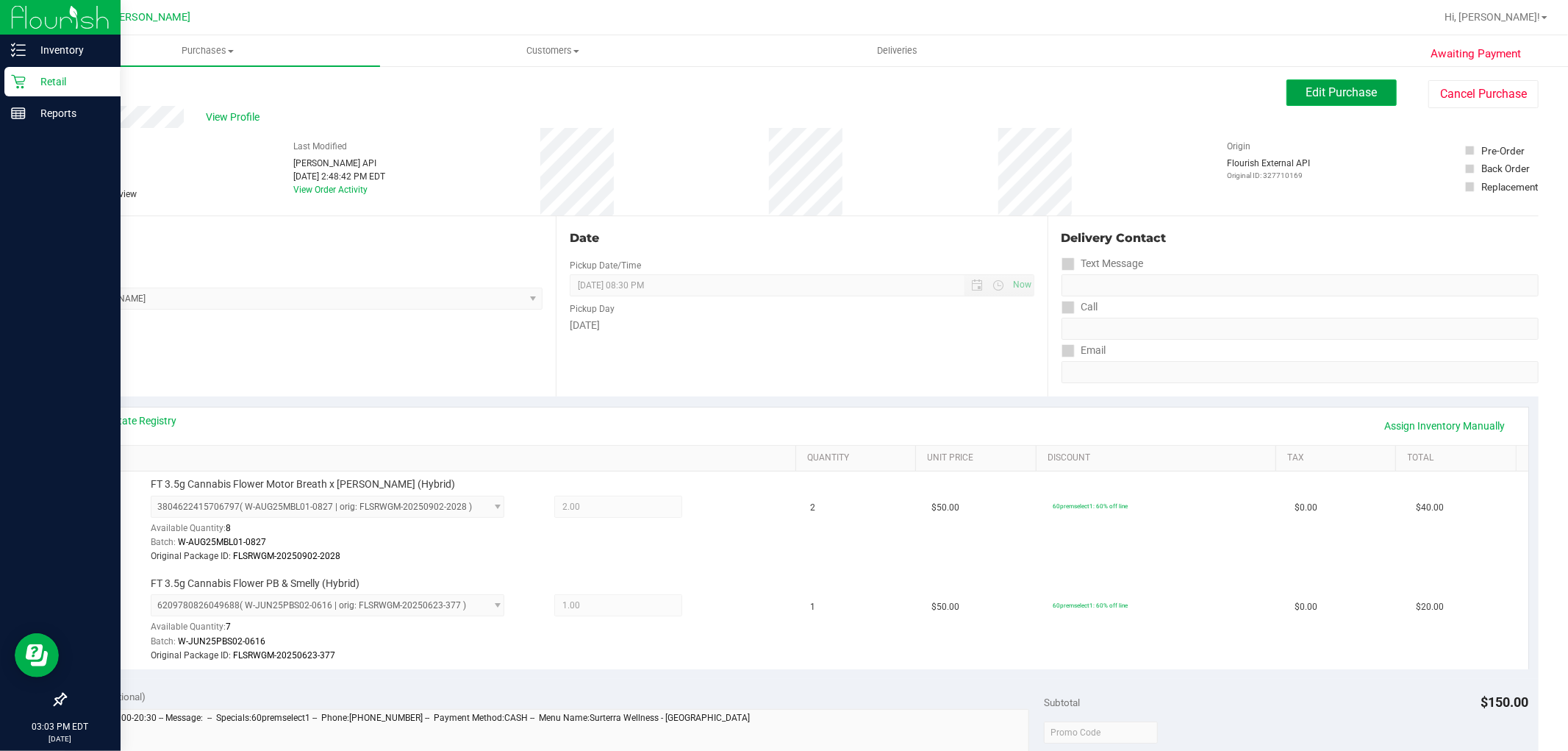
click at [1360, 99] on button "Edit Purchase" at bounding box center [1341, 92] width 110 height 26
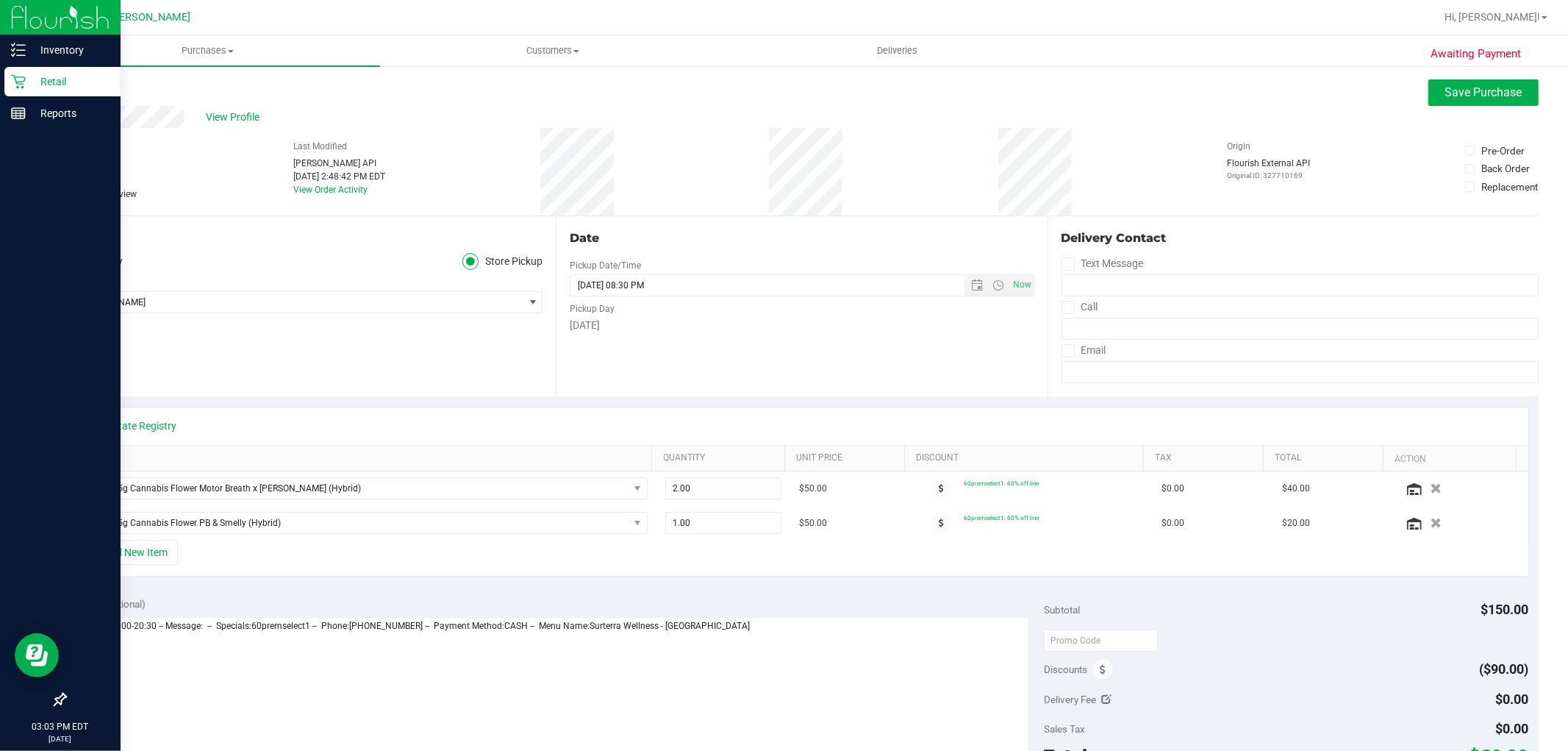
click at [71, 194] on icon at bounding box center [71, 194] width 10 height 0
click at [0, 0] on input "Needs review" at bounding box center [0, 0] width 0 height 0
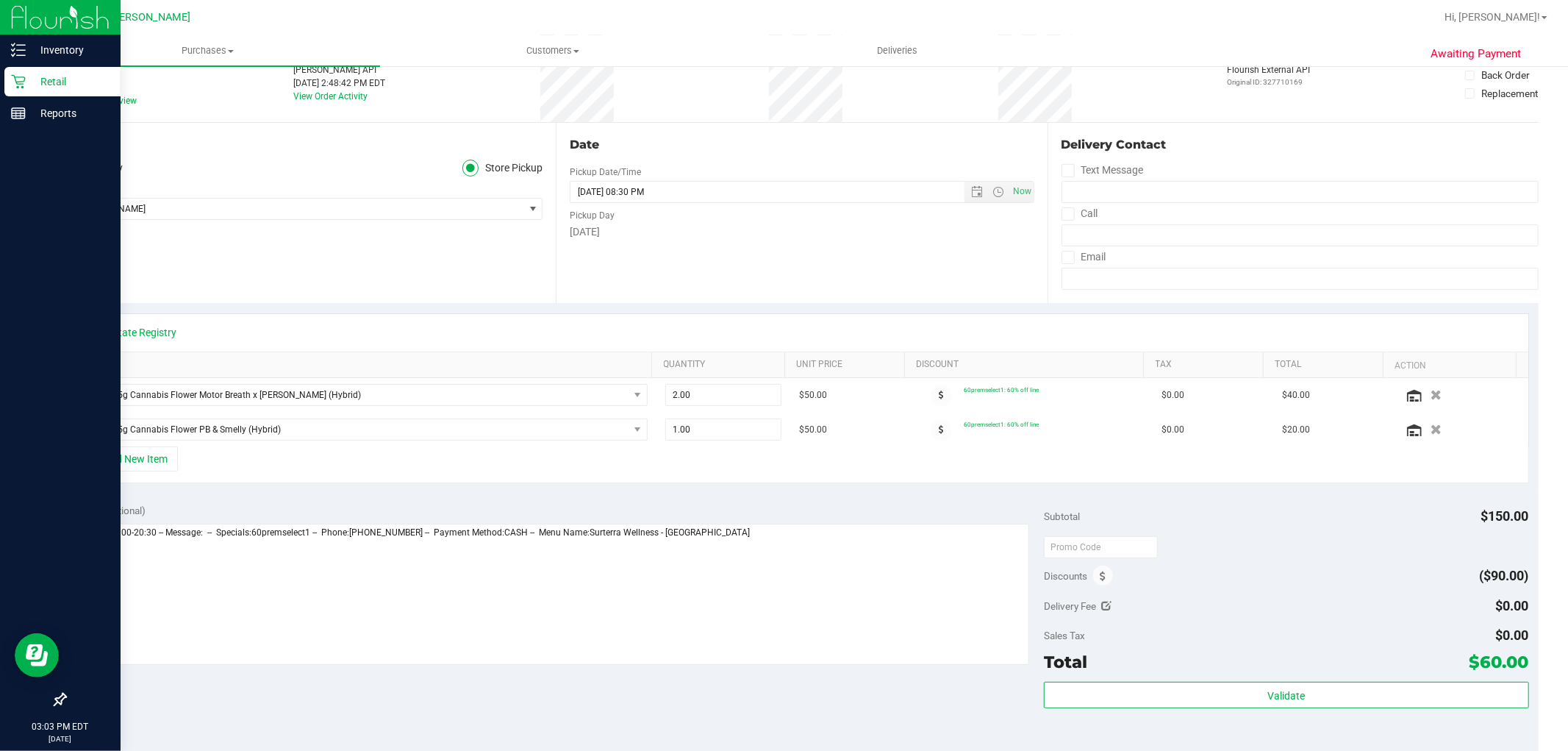
scroll to position [408, 0]
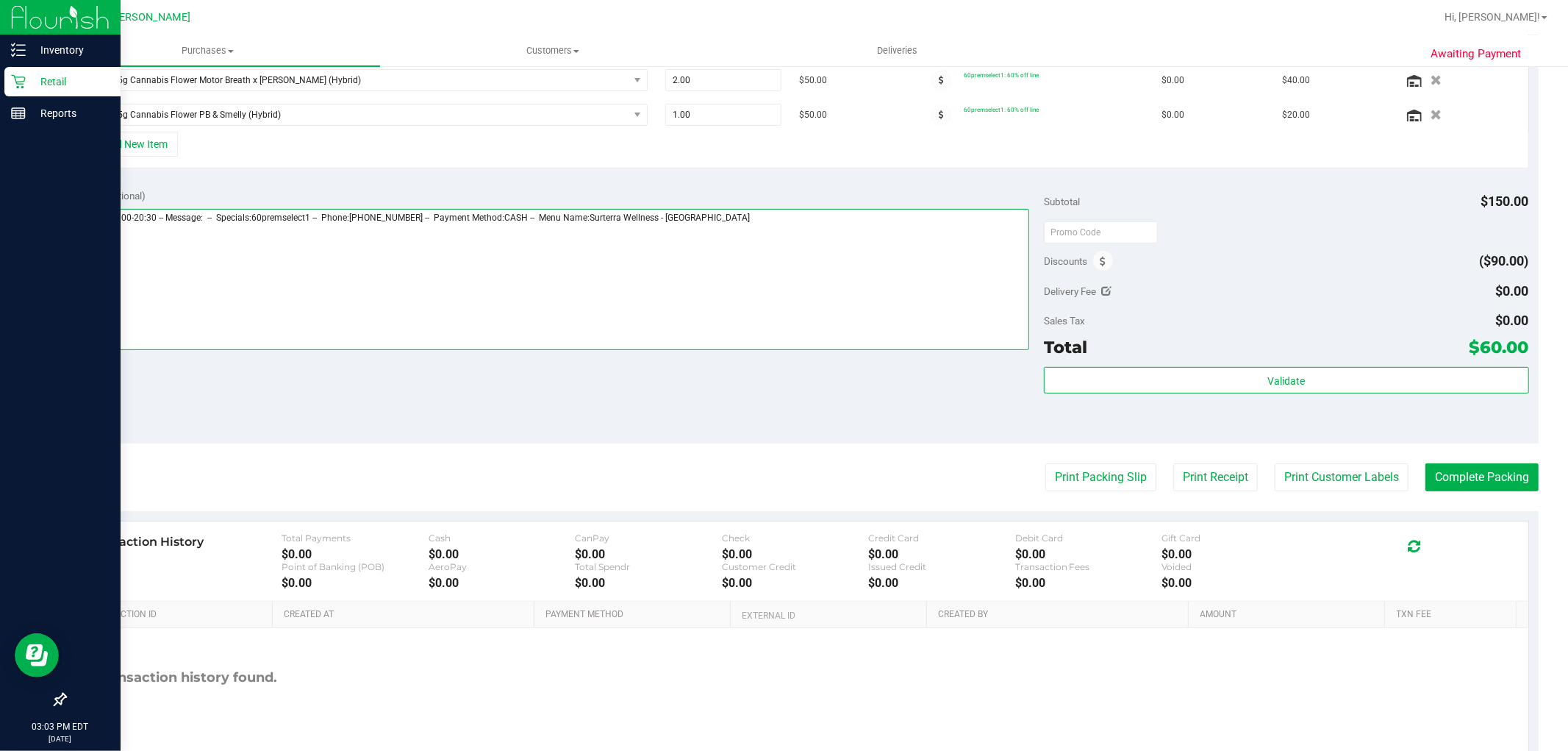
click at [233, 286] on textarea at bounding box center [552, 279] width 955 height 141
click at [773, 233] on textarea at bounding box center [552, 279] width 955 height 141
click at [91, 239] on textarea at bounding box center [552, 279] width 955 height 141
click at [286, 246] on textarea at bounding box center [552, 279] width 955 height 141
type textarea "[DATE] 09:00-20:30 -- Message: -- Specials:60premselect1 -- Phone:[PHONE_NUMBER…"
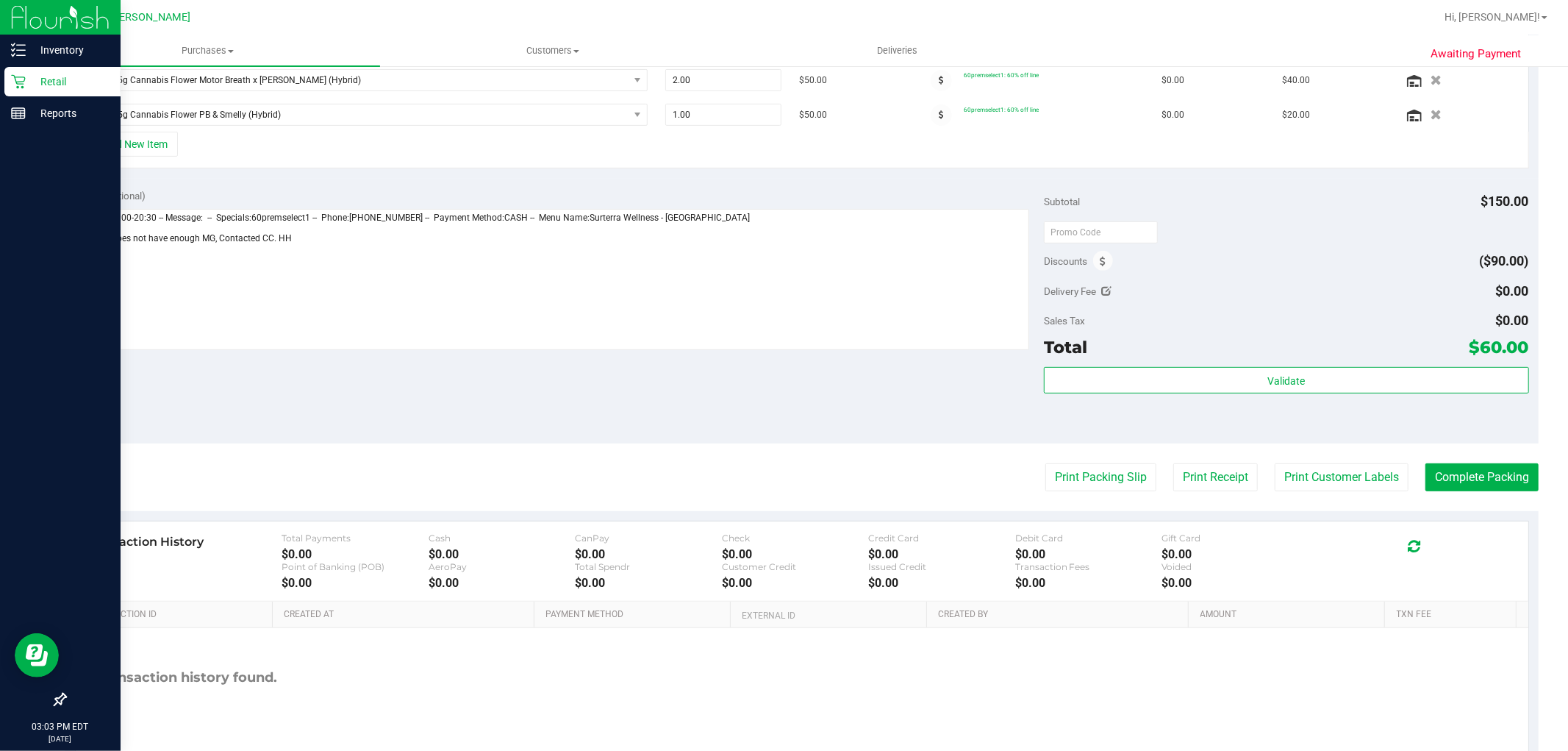
click at [504, 431] on div "Notes (optional) Subtotal $150.00 Discounts ($90.00) Delivery Fee $0.00 Sales T…" at bounding box center [802, 311] width 1474 height 265
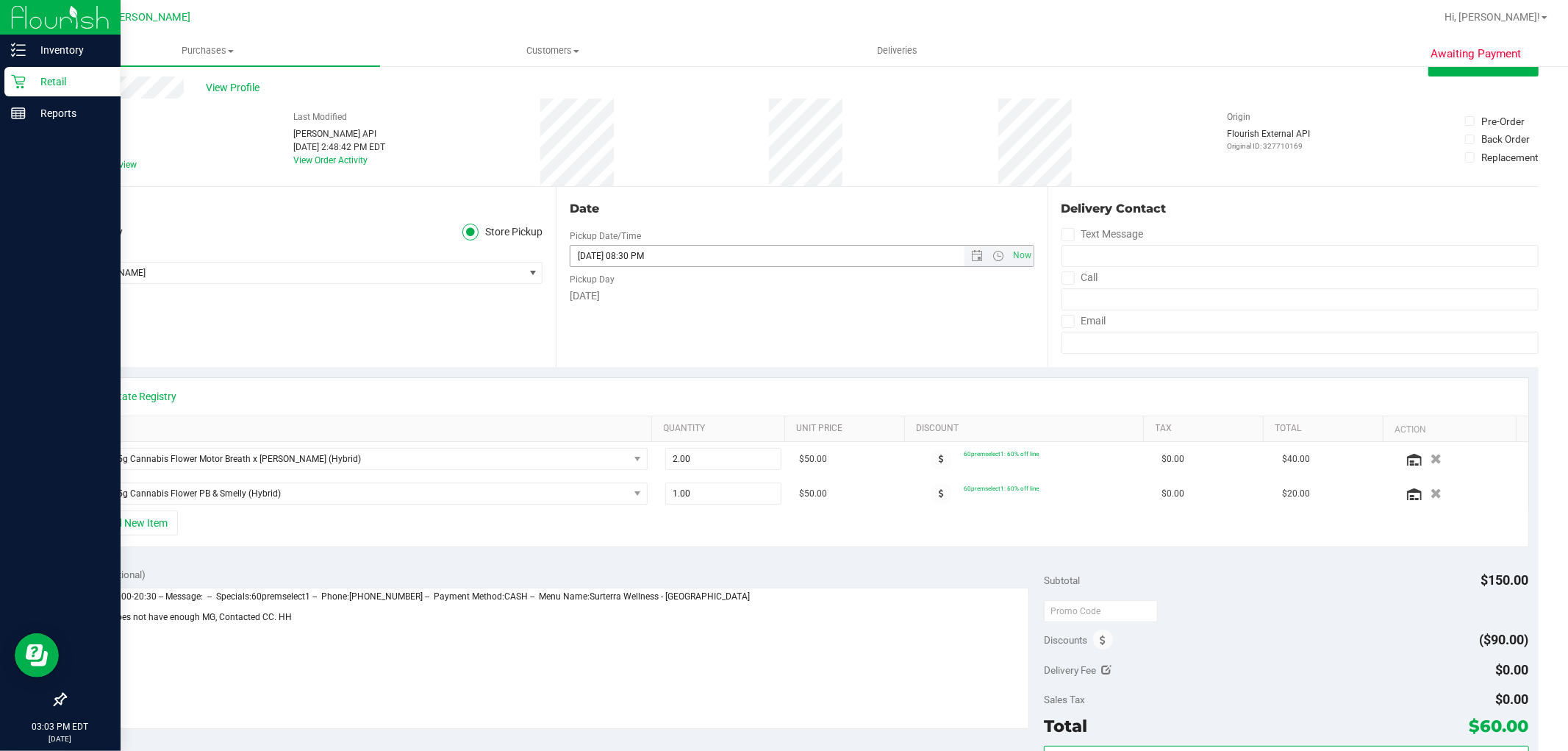
scroll to position [0, 0]
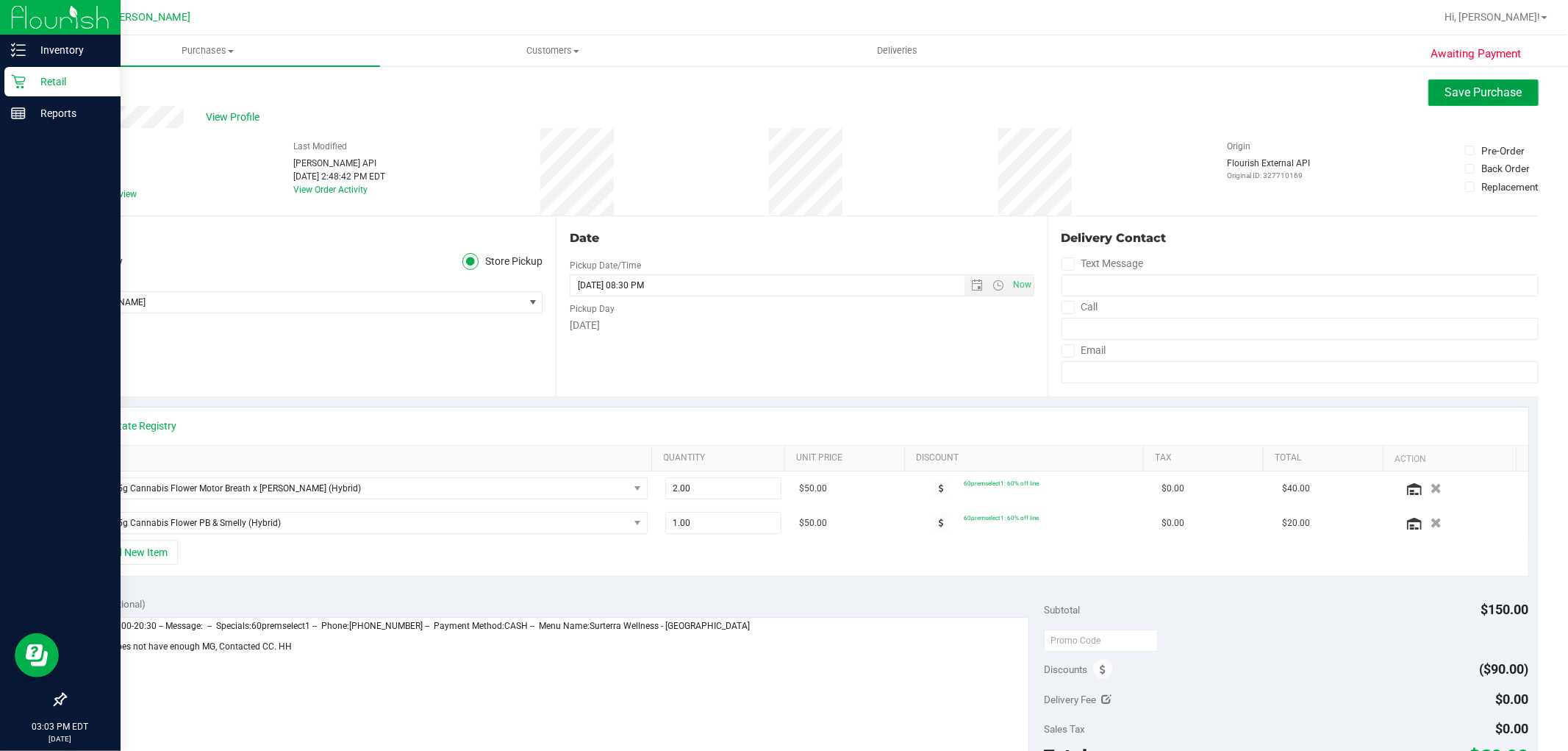
click at [1489, 87] on span "Save Purchase" at bounding box center [1484, 91] width 77 height 14
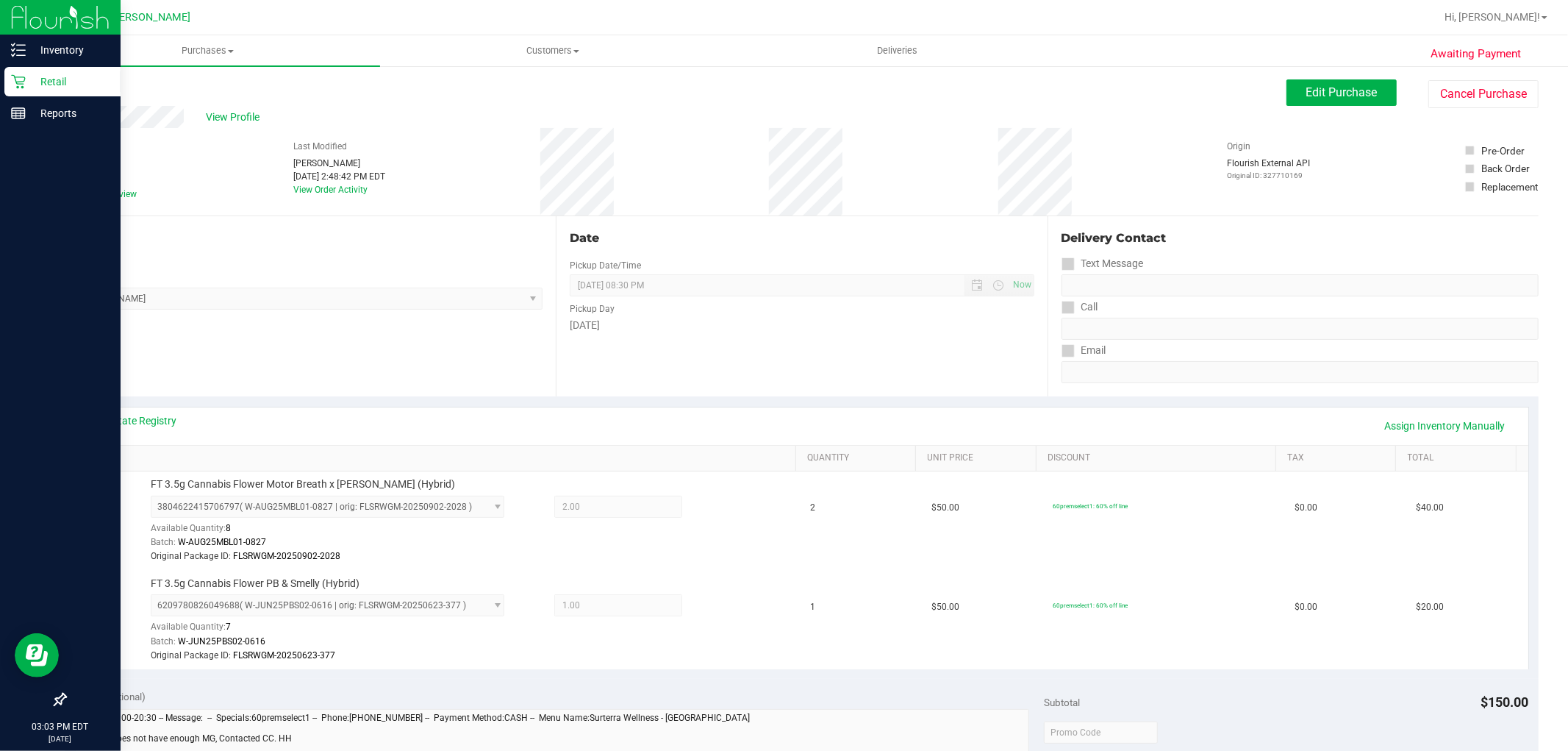
click at [81, 84] on link "Back" at bounding box center [75, 88] width 22 height 10
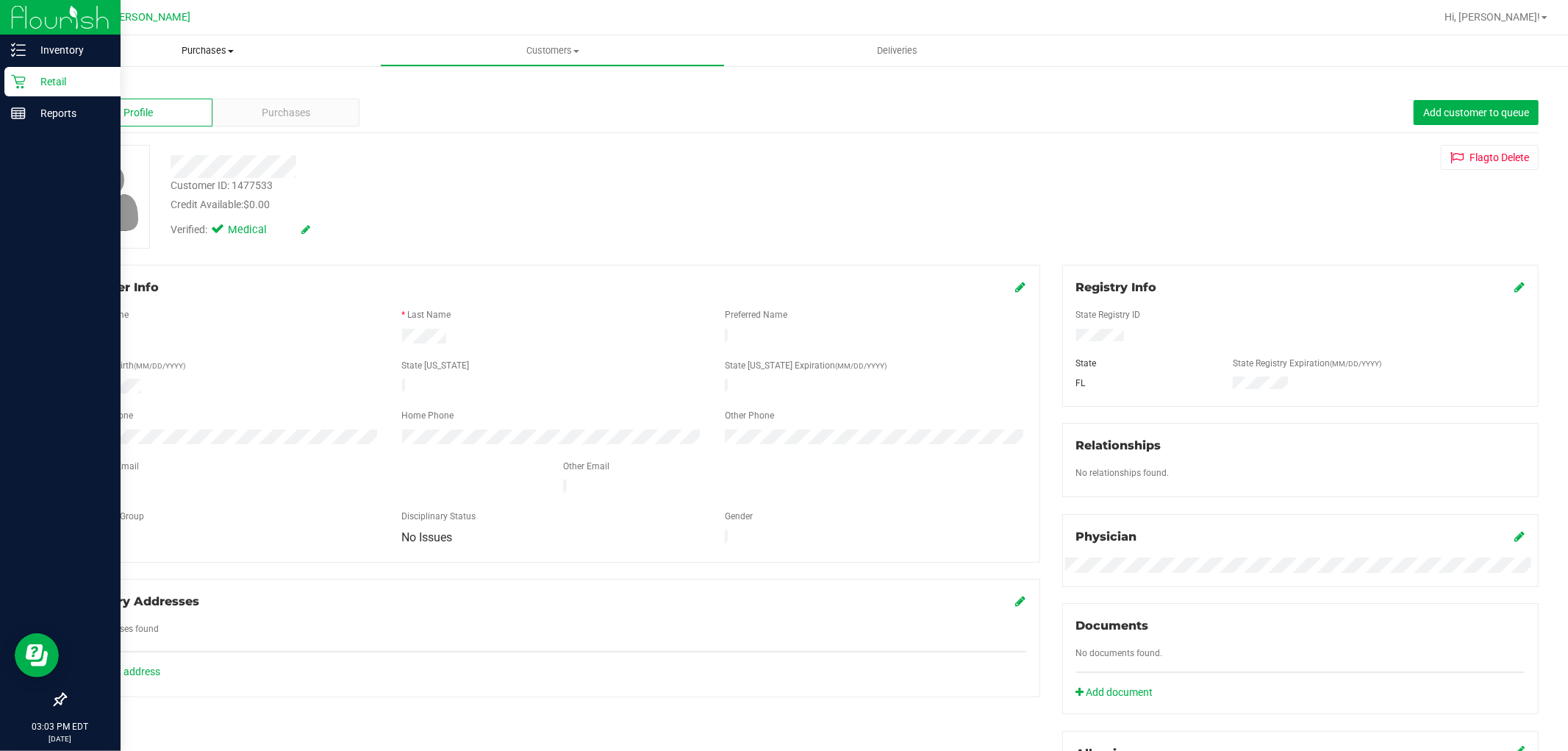
click at [194, 57] on uib-tab-heading "Purchases Summary of purchases Fulfillment All purchases" at bounding box center [208, 51] width 345 height 30
click at [151, 109] on li "Fulfillment" at bounding box center [208, 107] width 345 height 18
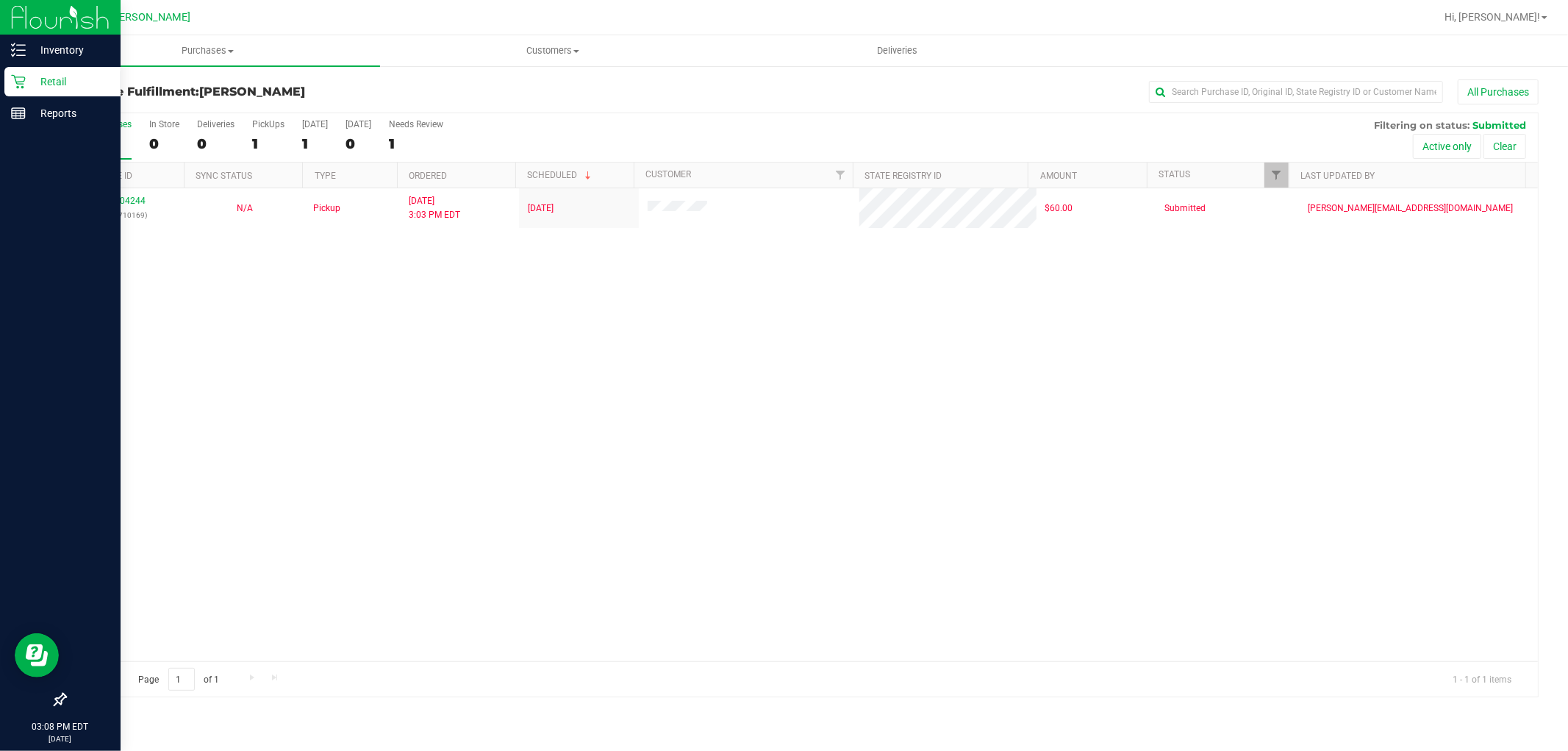
click at [413, 637] on div "12004244 (327710169) N/A Pickup [DATE] 3:03 PM EDT 9/25/2025 $60.00 Submitted […" at bounding box center [802, 424] width 1473 height 473
click at [1526, 12] on span "Hi, [PERSON_NAME]!" at bounding box center [1492, 17] width 95 height 12
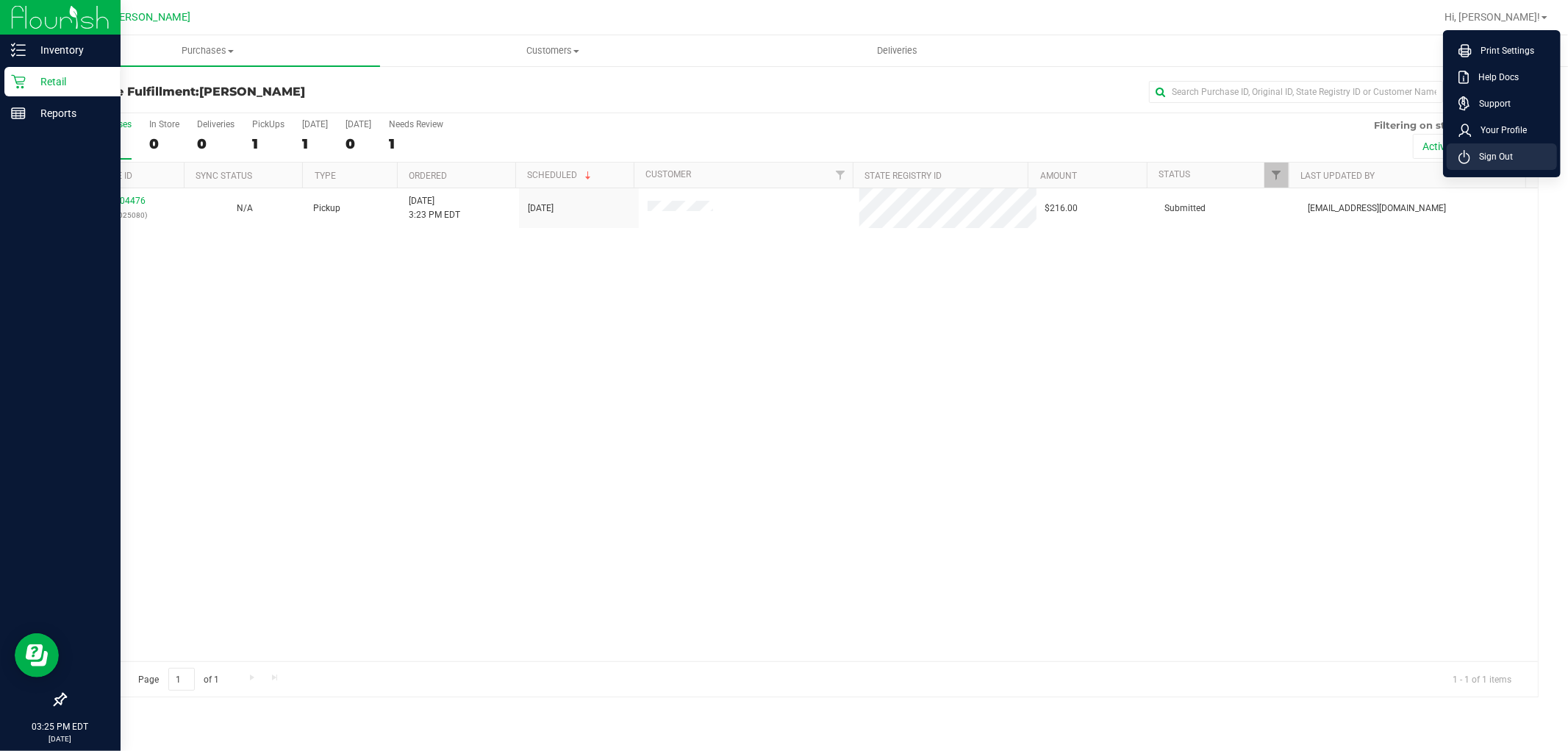
click at [1504, 157] on span "Sign Out" at bounding box center [1491, 156] width 43 height 14
